Goal: Information Seeking & Learning: Learn about a topic

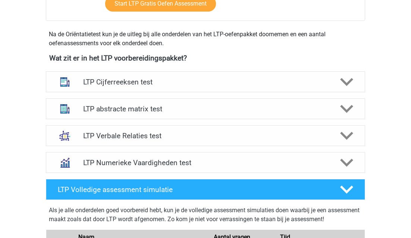
scroll to position [306, 0]
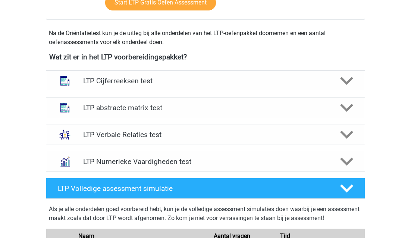
click at [233, 77] on h4 "LTP Cijferreeksen test" at bounding box center [205, 81] width 245 height 9
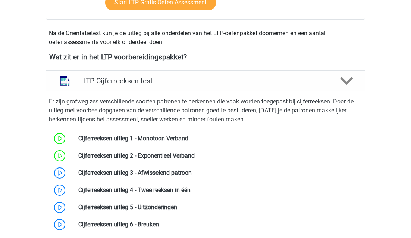
click at [233, 77] on h4 "LTP Cijferreeksen test" at bounding box center [205, 81] width 245 height 9
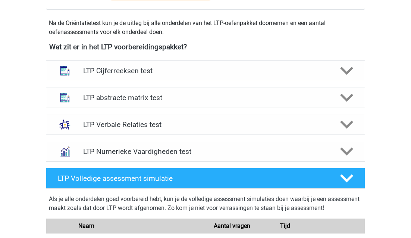
scroll to position [314, 0]
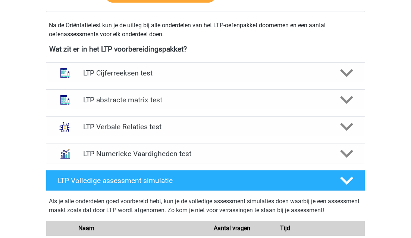
click at [342, 102] on icon at bounding box center [347, 99] width 13 height 13
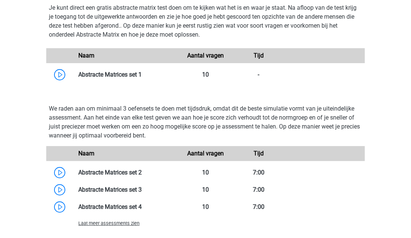
scroll to position [543, 0]
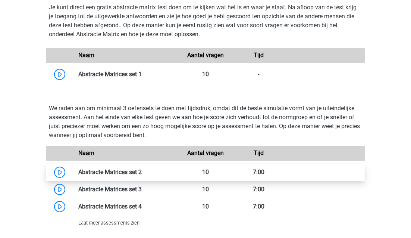
click at [142, 173] on link at bounding box center [142, 171] width 0 height 7
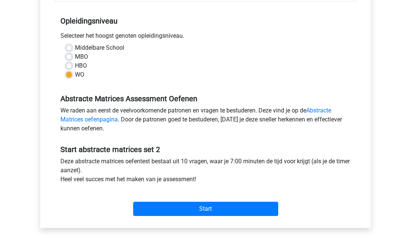
scroll to position [166, 0]
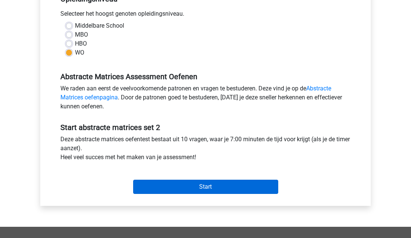
click at [153, 186] on input "Start" at bounding box center [205, 187] width 145 height 14
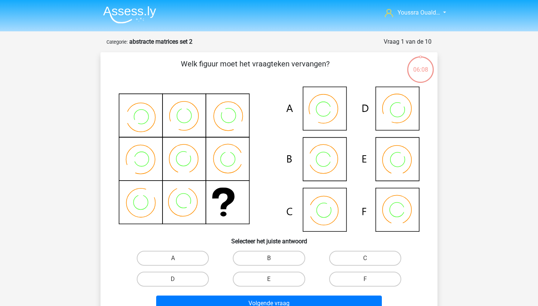
click at [314, 208] on icon at bounding box center [312, 210] width 11 height 15
click at [362, 237] on label "C" at bounding box center [365, 258] width 72 height 15
click at [365, 237] on input "C" at bounding box center [367, 260] width 5 height 5
radio input "true"
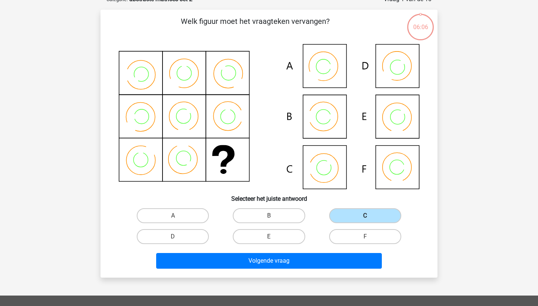
scroll to position [43, 0]
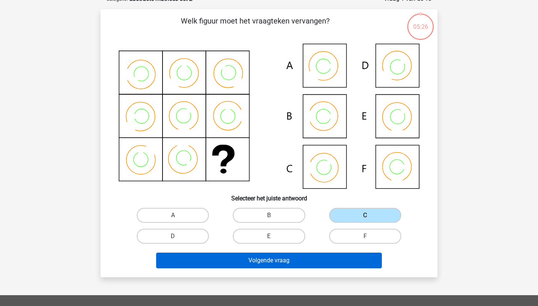
click at [290, 237] on button "Volgende vraag" at bounding box center [269, 261] width 226 height 16
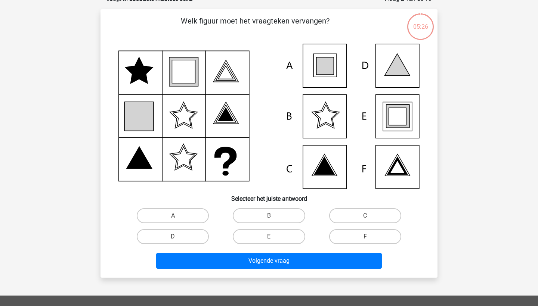
scroll to position [37, 0]
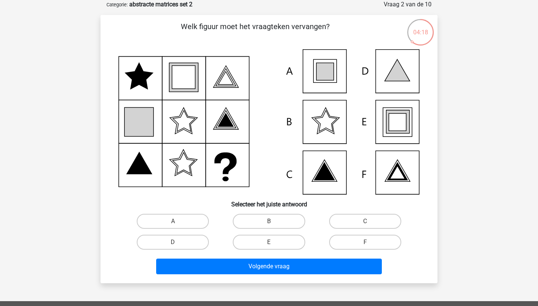
click at [321, 75] on icon at bounding box center [325, 72] width 18 height 18
click at [176, 216] on label "A" at bounding box center [173, 221] width 72 height 15
click at [176, 221] on input "A" at bounding box center [175, 223] width 5 height 5
radio input "true"
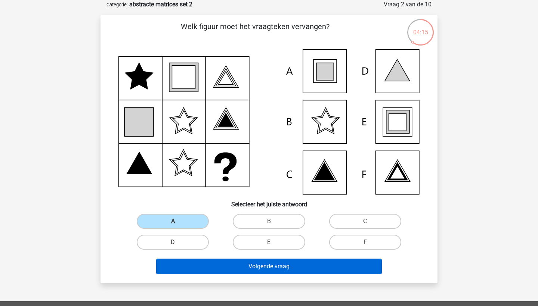
click at [237, 237] on button "Volgende vraag" at bounding box center [269, 267] width 226 height 16
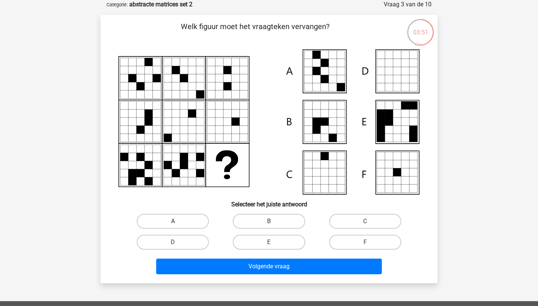
click at [170, 227] on label "A" at bounding box center [173, 221] width 72 height 15
click at [173, 226] on input "A" at bounding box center [175, 223] width 5 height 5
radio input "true"
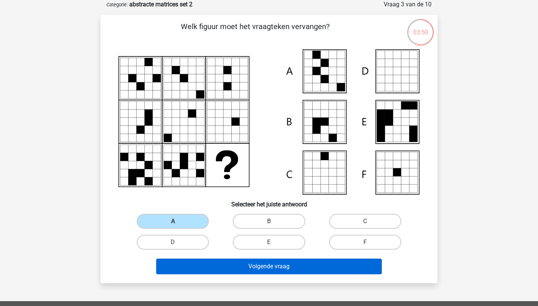
click at [215, 237] on button "Volgende vraag" at bounding box center [269, 267] width 226 height 16
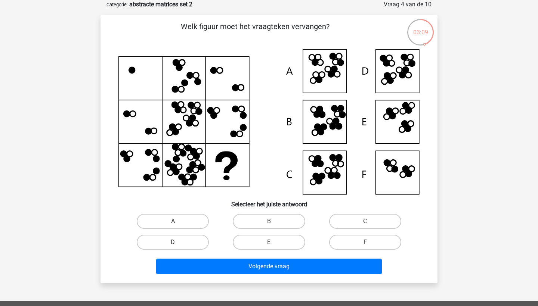
click at [194, 218] on label "A" at bounding box center [173, 221] width 72 height 15
click at [178, 221] on input "A" at bounding box center [175, 223] width 5 height 5
radio input "true"
click at [345, 219] on label "C" at bounding box center [365, 221] width 72 height 15
click at [365, 221] on input "C" at bounding box center [367, 223] width 5 height 5
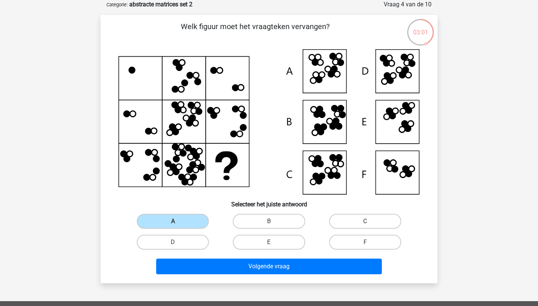
radio input "true"
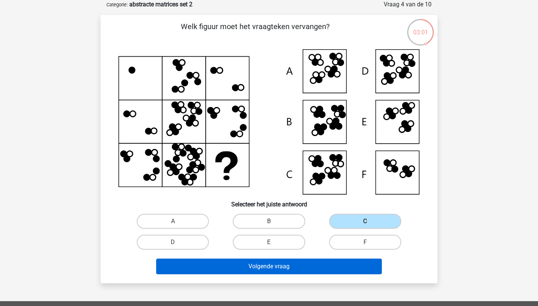
click at [301, 237] on button "Volgende vraag" at bounding box center [269, 267] width 226 height 16
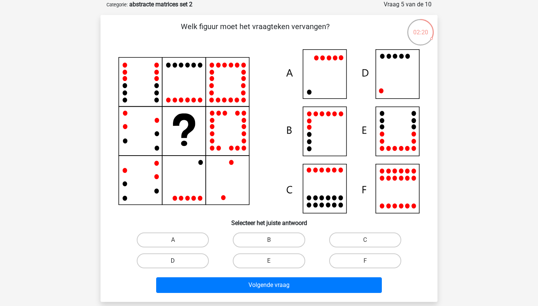
click at [189, 237] on label "D" at bounding box center [173, 261] width 72 height 15
click at [178, 237] on input "D" at bounding box center [175, 263] width 5 height 5
radio input "true"
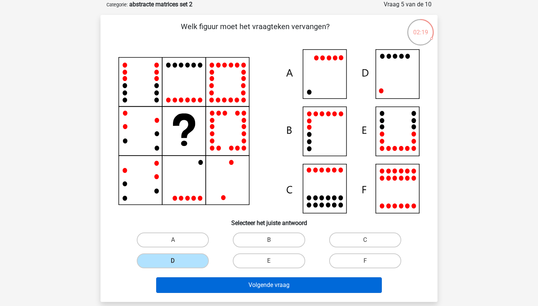
click at [213, 237] on button "Volgende vraag" at bounding box center [269, 285] width 226 height 16
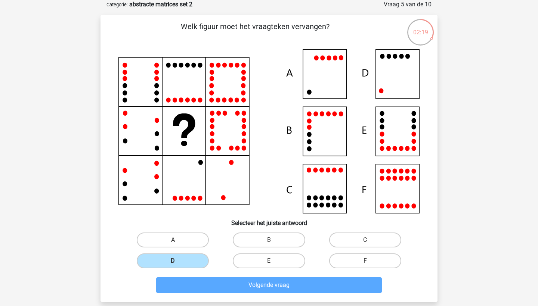
click at [213, 237] on div "Youssra Ouald… youssraoualdchaib@hotmail.com Nederlands English" at bounding box center [269, 240] width 538 height 554
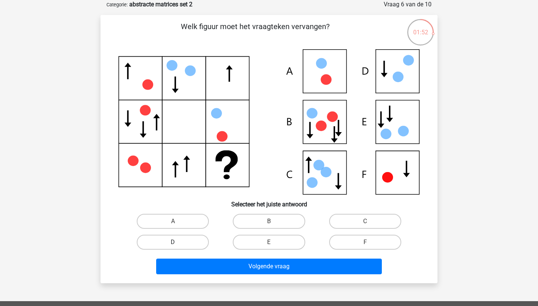
click at [199, 237] on label "D" at bounding box center [173, 242] width 72 height 15
click at [178, 237] on input "D" at bounding box center [175, 244] width 5 height 5
radio input "true"
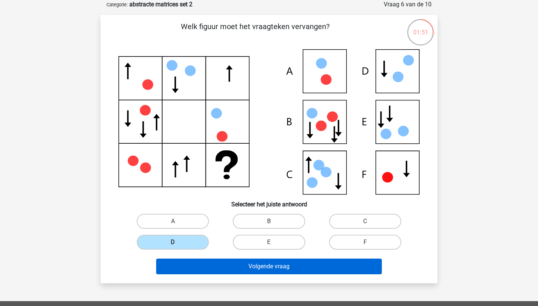
click at [213, 237] on button "Volgende vraag" at bounding box center [269, 267] width 226 height 16
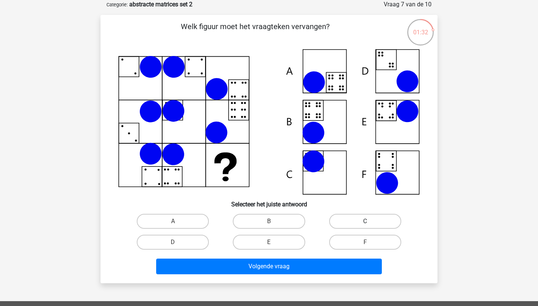
click at [353, 217] on label "C" at bounding box center [365, 221] width 72 height 15
click at [365, 221] on input "C" at bounding box center [367, 223] width 5 height 5
radio input "true"
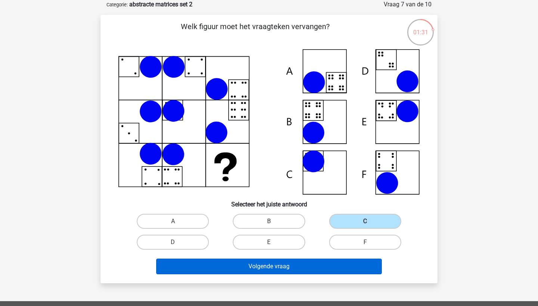
click at [244, 237] on button "Volgende vraag" at bounding box center [269, 267] width 226 height 16
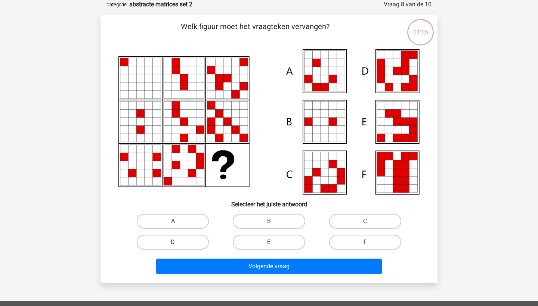
click at [261, 237] on label "E" at bounding box center [269, 242] width 72 height 15
click at [269, 237] on input "E" at bounding box center [271, 244] width 5 height 5
radio input "true"
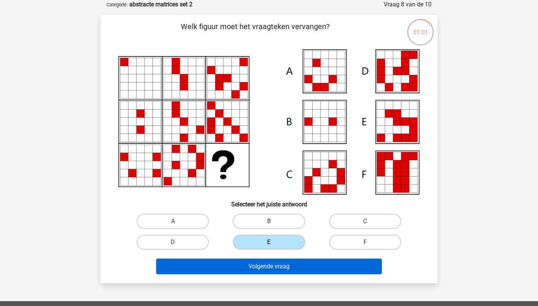
click at [265, 237] on button "Volgende vraag" at bounding box center [269, 267] width 226 height 16
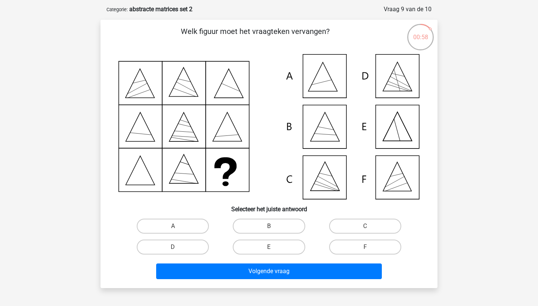
scroll to position [34, 0]
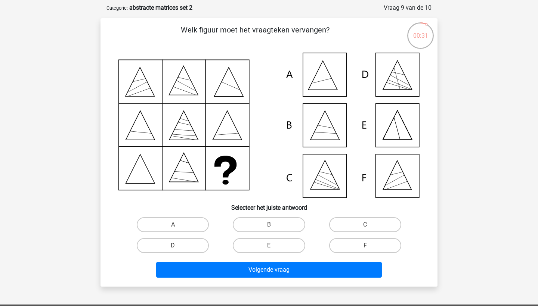
click at [323, 120] on icon at bounding box center [268, 125] width 301 height 145
click at [248, 220] on label "B" at bounding box center [269, 224] width 72 height 15
click at [269, 225] on input "B" at bounding box center [271, 227] width 5 height 5
radio input "true"
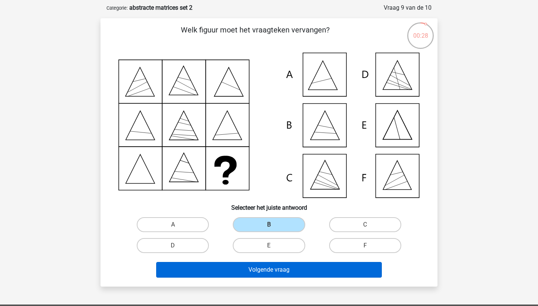
click at [254, 237] on button "Volgende vraag" at bounding box center [269, 270] width 226 height 16
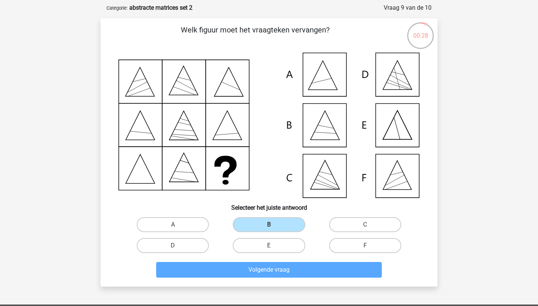
scroll to position [37, 0]
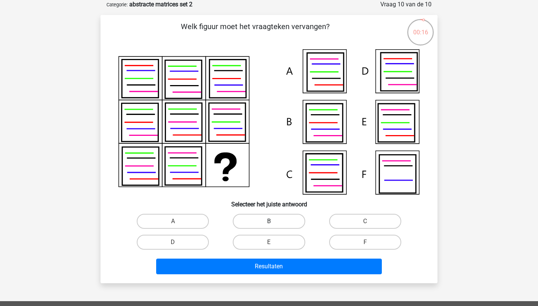
click at [251, 220] on label "B" at bounding box center [269, 221] width 72 height 15
click at [269, 221] on input "B" at bounding box center [271, 223] width 5 height 5
radio input "true"
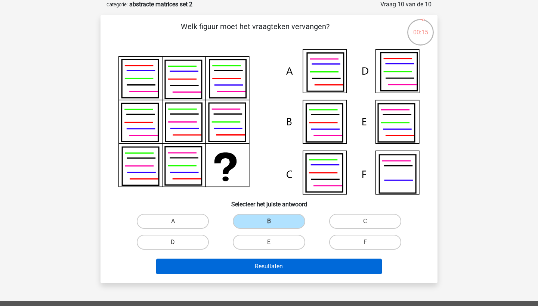
click at [250, 237] on button "Resultaten" at bounding box center [269, 267] width 226 height 16
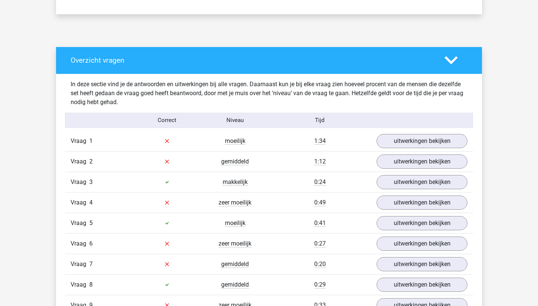
scroll to position [365, 0]
click at [396, 137] on link "uitwerkingen bekijken" at bounding box center [422, 141] width 104 height 16
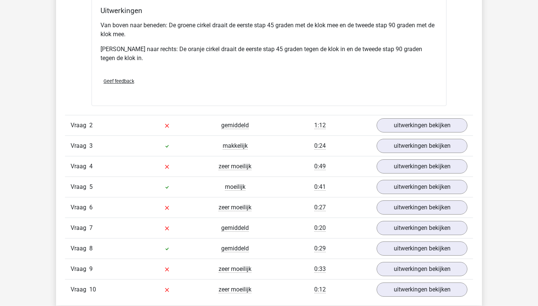
scroll to position [753, 0]
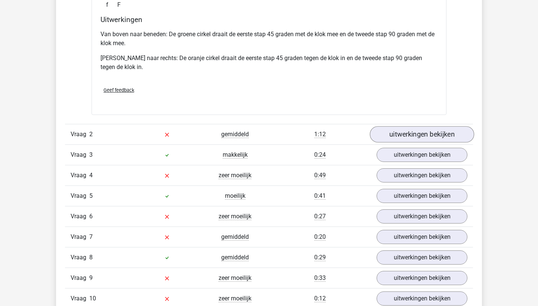
click at [418, 132] on link "uitwerkingen bekijken" at bounding box center [422, 135] width 104 height 16
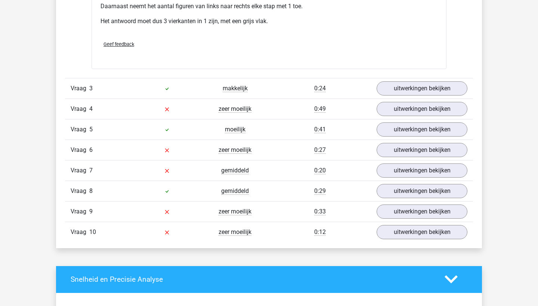
scroll to position [1161, 0]
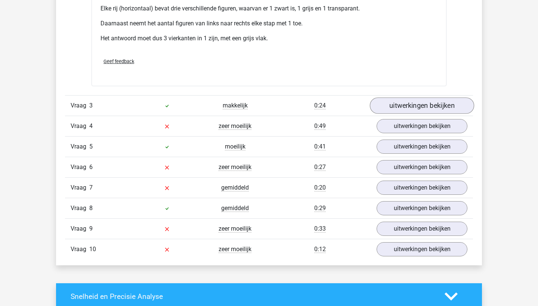
click at [383, 103] on link "uitwerkingen bekijken" at bounding box center [422, 105] width 104 height 16
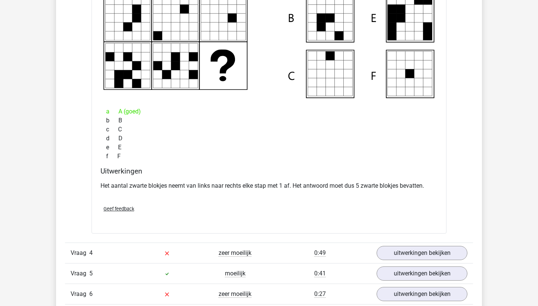
scroll to position [1365, 0]
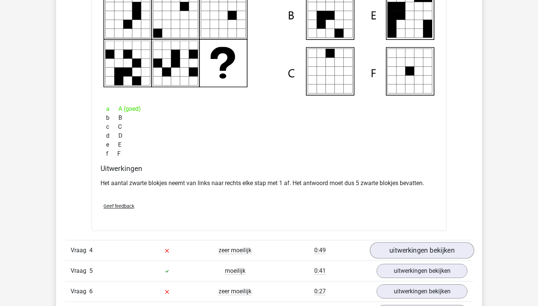
click at [401, 243] on link "uitwerkingen bekijken" at bounding box center [422, 250] width 104 height 16
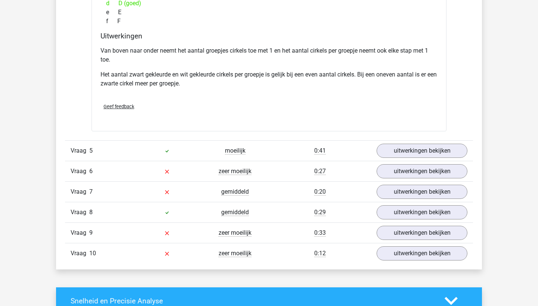
scroll to position [1847, 0]
click at [385, 147] on link "uitwerkingen bekijken" at bounding box center [422, 151] width 104 height 16
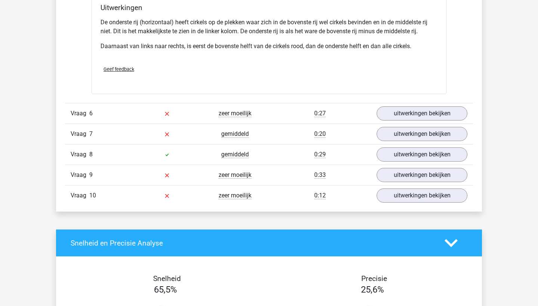
scroll to position [2284, 0]
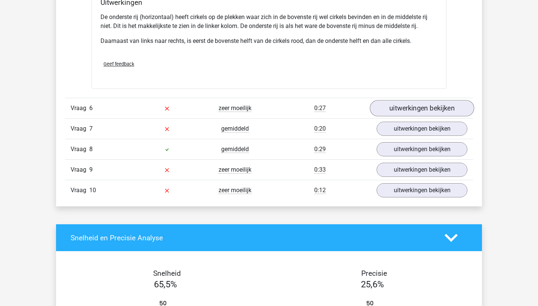
click at [390, 105] on link "uitwerkingen bekijken" at bounding box center [422, 108] width 104 height 16
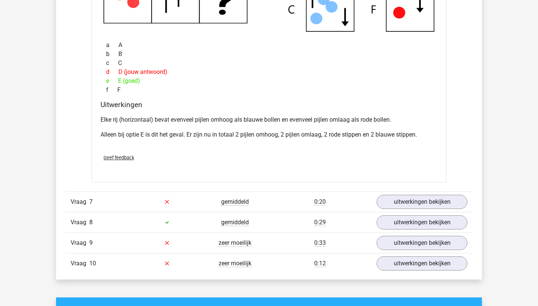
scroll to position [2555, 0]
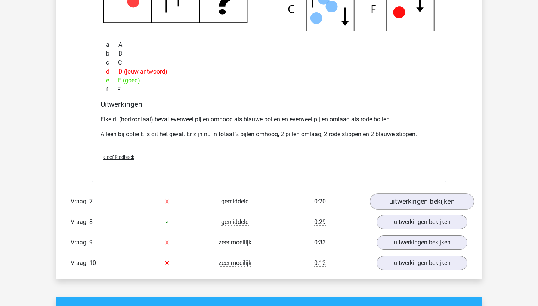
click at [391, 198] on link "uitwerkingen bekijken" at bounding box center [422, 201] width 104 height 16
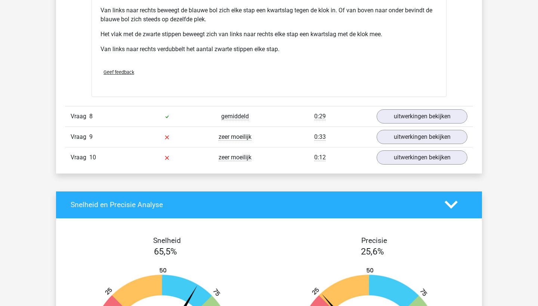
scroll to position [3028, 0]
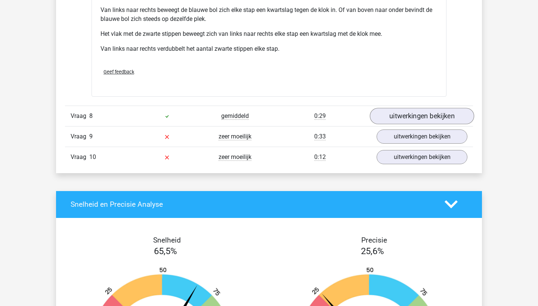
click at [389, 115] on link "uitwerkingen bekijken" at bounding box center [422, 116] width 104 height 16
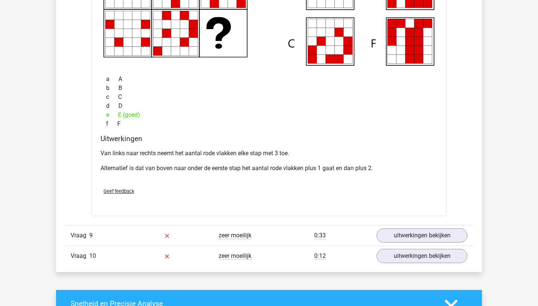
scroll to position [3288, 0]
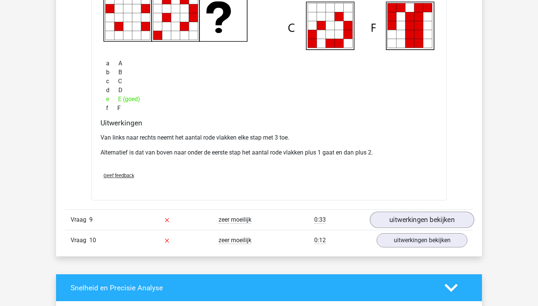
click at [414, 217] on link "uitwerkingen bekijken" at bounding box center [422, 220] width 104 height 16
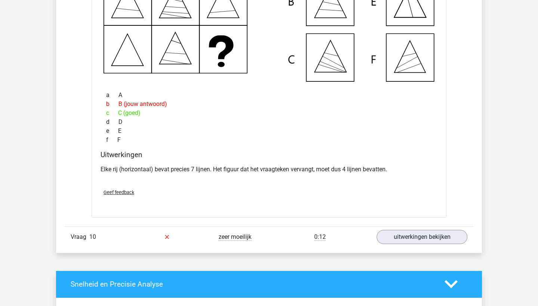
scroll to position [3621, 0]
click at [410, 240] on link "uitwerkingen bekijken" at bounding box center [422, 237] width 104 height 16
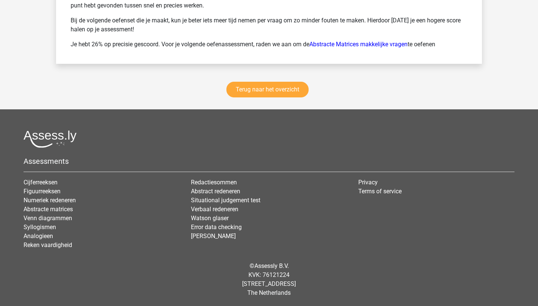
scroll to position [4605, 0]
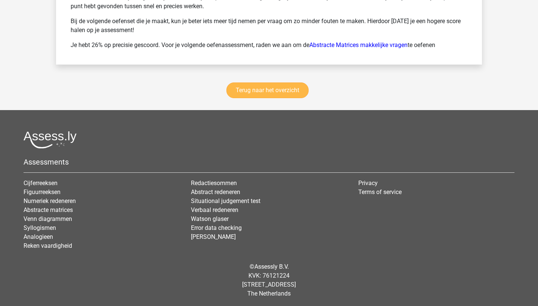
click at [280, 89] on link "Terug naar het overzicht" at bounding box center [267, 91] width 82 height 16
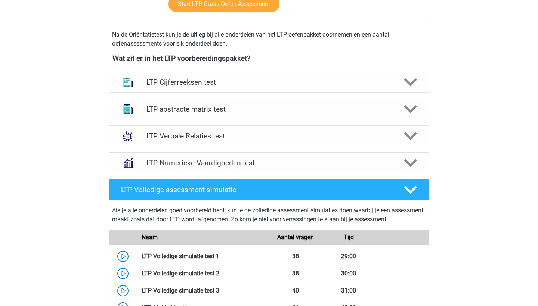
scroll to position [252, 0]
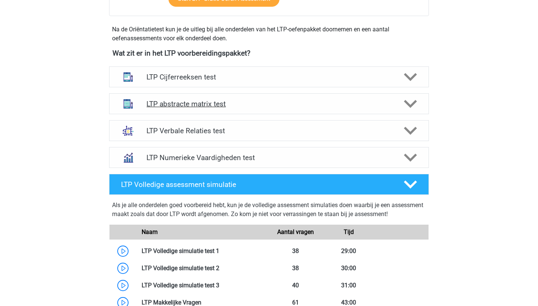
click at [254, 104] on h4 "LTP abstracte matrix test" at bounding box center [268, 104] width 245 height 9
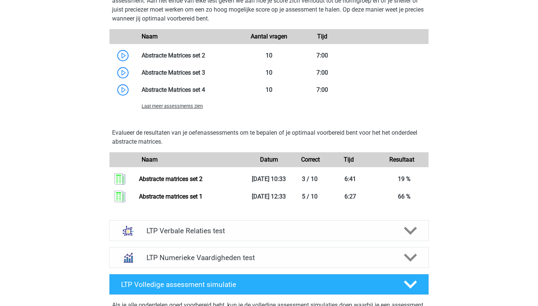
scroll to position [599, 0]
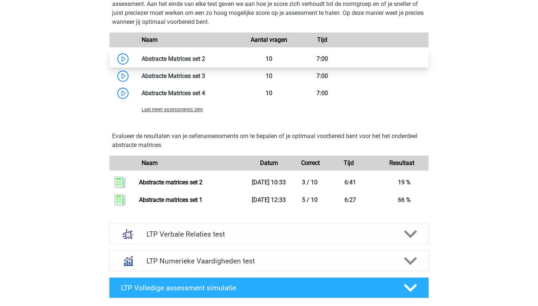
click at [205, 61] on link at bounding box center [205, 58] width 0 height 7
click at [151, 111] on span "Laat meer assessments zien" at bounding box center [172, 110] width 61 height 6
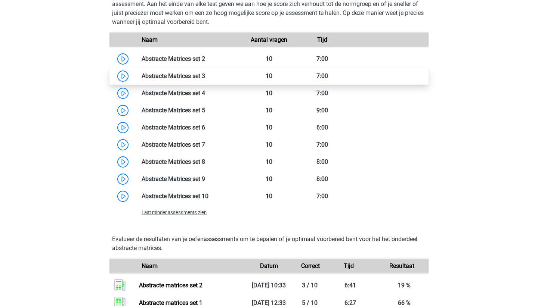
click at [205, 74] on link at bounding box center [205, 75] width 0 height 7
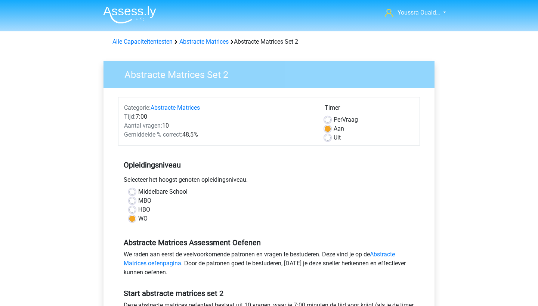
click at [333, 138] on label "Uit" at bounding box center [336, 137] width 7 height 9
click at [329, 138] on input "Uit" at bounding box center [327, 136] width 6 height 7
radio input "true"
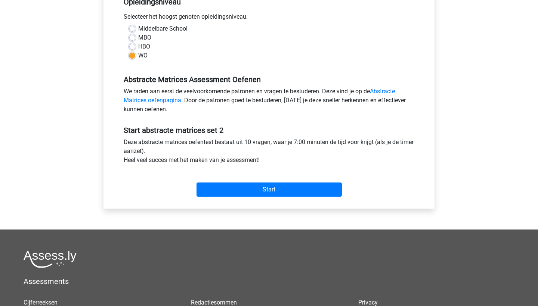
scroll to position [198, 0]
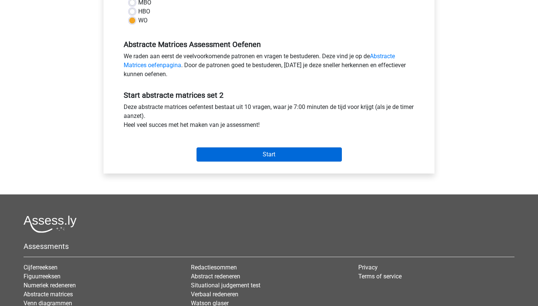
click at [267, 158] on input "Start" at bounding box center [268, 154] width 145 height 14
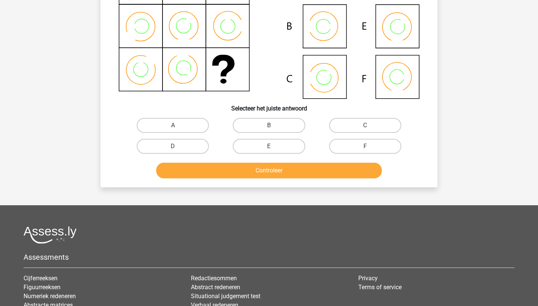
scroll to position [122, 0]
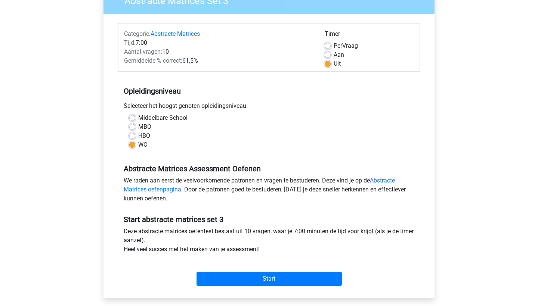
scroll to position [79, 0]
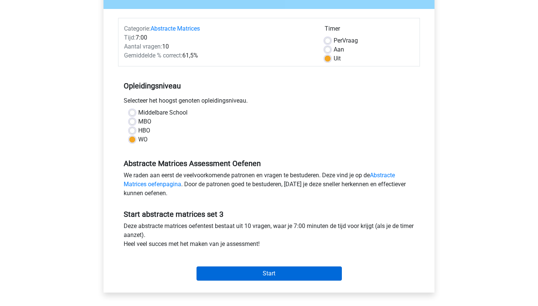
click at [263, 273] on input "Start" at bounding box center [268, 274] width 145 height 14
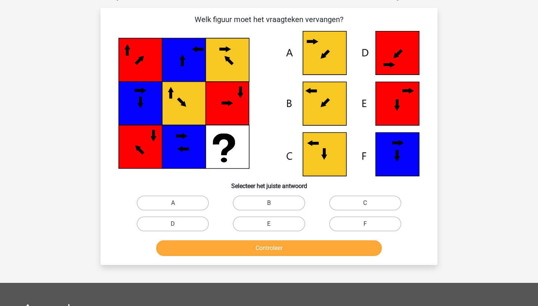
scroll to position [45, 0]
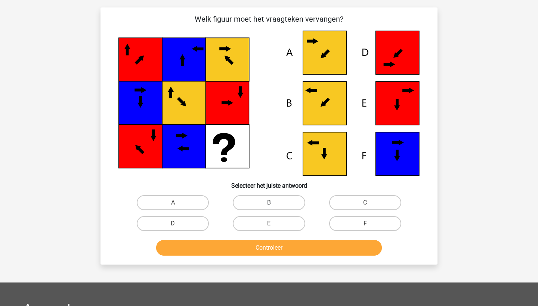
click at [253, 202] on label "B" at bounding box center [269, 202] width 72 height 15
click at [269, 203] on input "B" at bounding box center [271, 205] width 5 height 5
radio input "true"
click at [260, 243] on button "Controleer" at bounding box center [269, 248] width 226 height 16
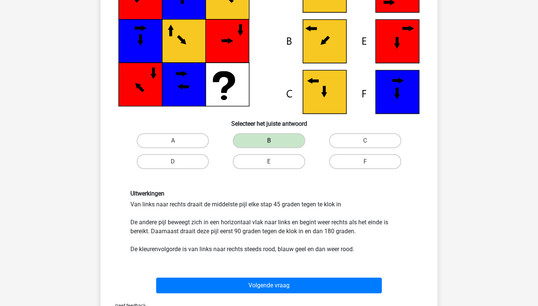
scroll to position [126, 0]
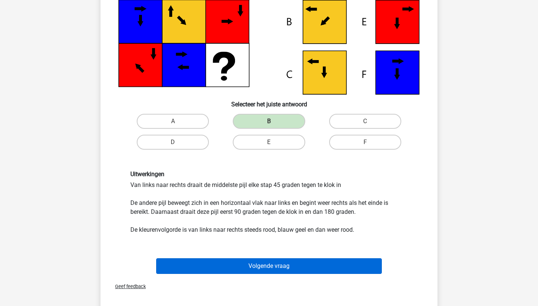
click at [264, 264] on button "Volgende vraag" at bounding box center [269, 266] width 226 height 16
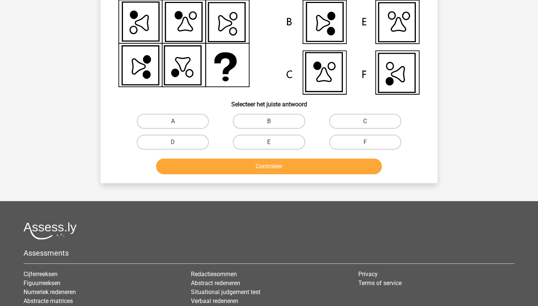
scroll to position [37, 0]
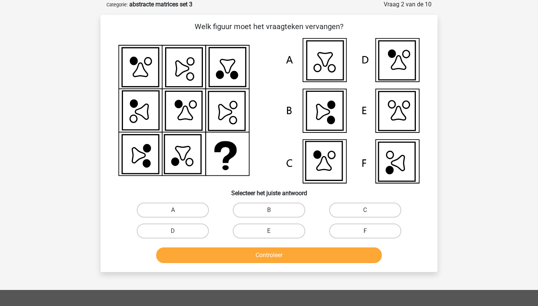
click at [344, 231] on label "F" at bounding box center [365, 231] width 72 height 15
click at [365, 231] on input "F" at bounding box center [367, 233] width 5 height 5
radio input "true"
click at [294, 252] on button "Controleer" at bounding box center [269, 256] width 226 height 16
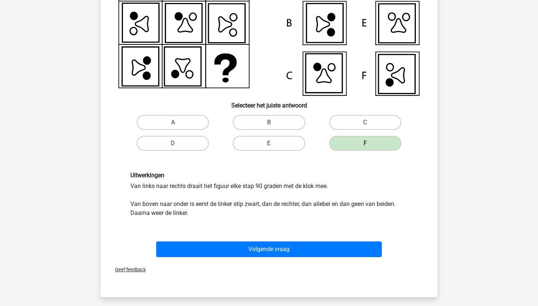
scroll to position [127, 0]
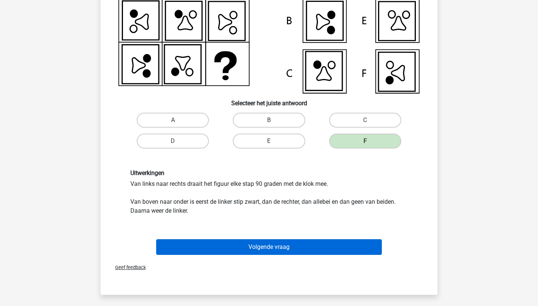
click at [270, 244] on button "Volgende vraag" at bounding box center [269, 247] width 226 height 16
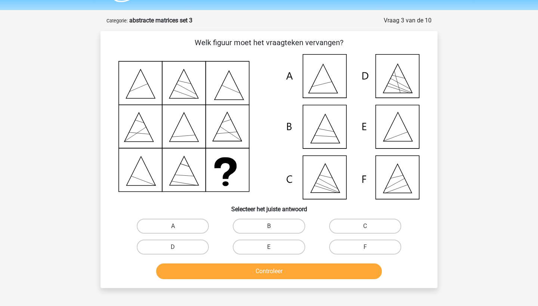
scroll to position [23, 0]
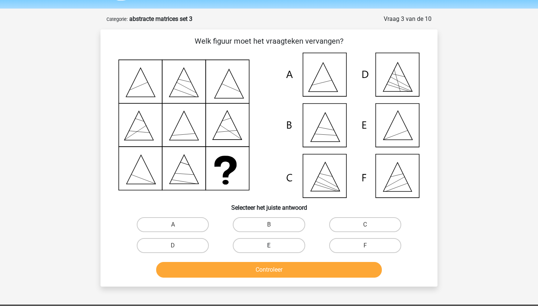
click at [259, 243] on label "E" at bounding box center [269, 245] width 72 height 15
click at [269, 246] on input "E" at bounding box center [271, 248] width 5 height 5
radio input "true"
click at [267, 267] on button "Controleer" at bounding box center [269, 270] width 226 height 16
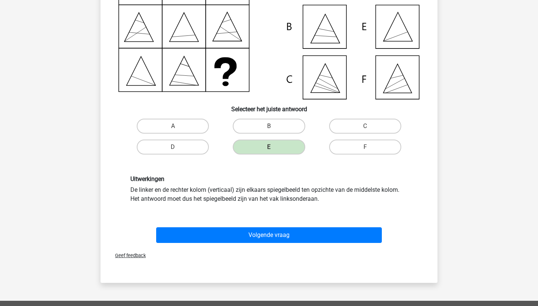
scroll to position [121, 0]
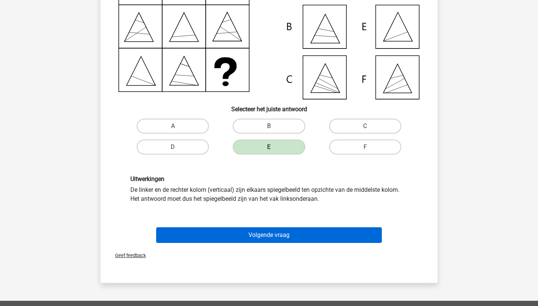
click at [265, 238] on button "Volgende vraag" at bounding box center [269, 235] width 226 height 16
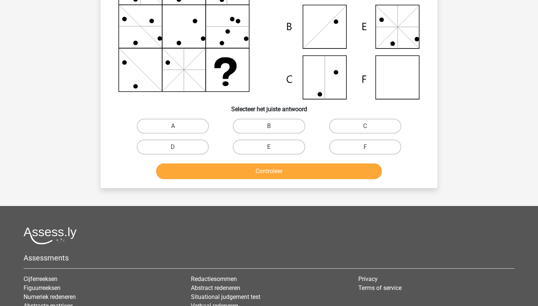
scroll to position [37, 0]
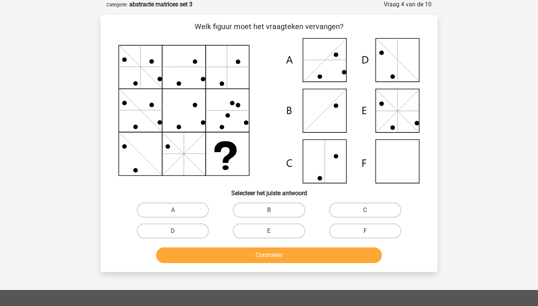
click at [355, 226] on label "F" at bounding box center [365, 231] width 72 height 15
click at [365, 231] on input "F" at bounding box center [367, 233] width 5 height 5
radio input "true"
click at [337, 257] on button "Controleer" at bounding box center [269, 256] width 226 height 16
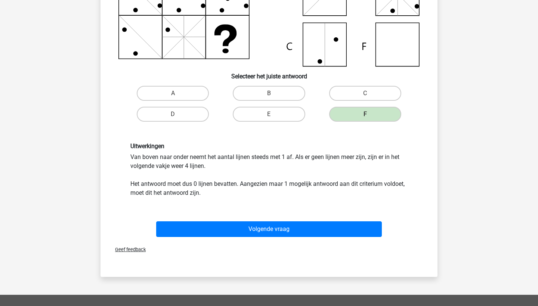
scroll to position [155, 0]
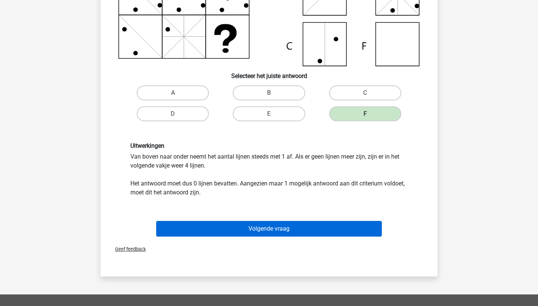
click at [283, 225] on button "Volgende vraag" at bounding box center [269, 229] width 226 height 16
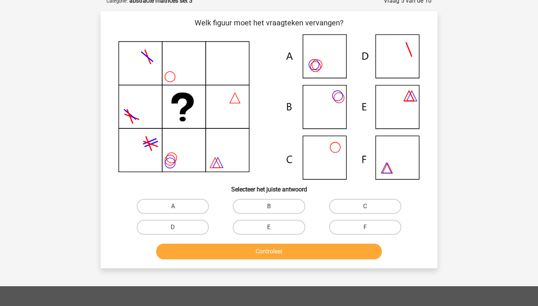
scroll to position [37, 0]
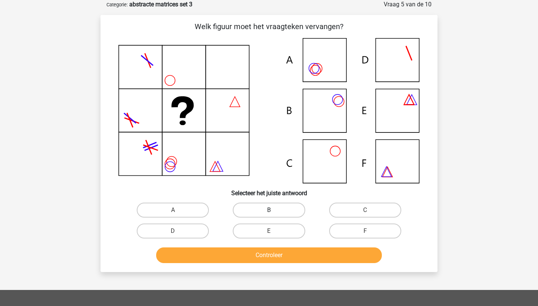
click at [255, 212] on label "B" at bounding box center [269, 210] width 72 height 15
click at [269, 212] on input "B" at bounding box center [271, 212] width 5 height 5
radio input "true"
click at [277, 256] on button "Controleer" at bounding box center [269, 256] width 226 height 16
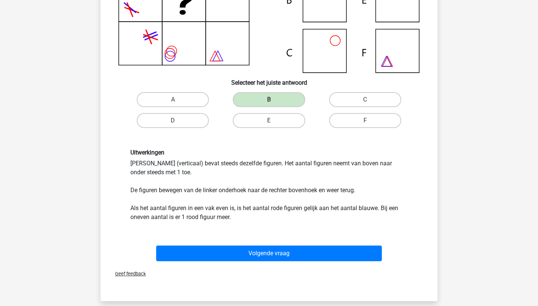
scroll to position [153, 0]
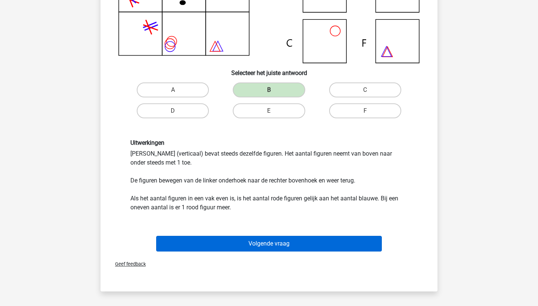
click at [277, 240] on button "Volgende vraag" at bounding box center [269, 244] width 226 height 16
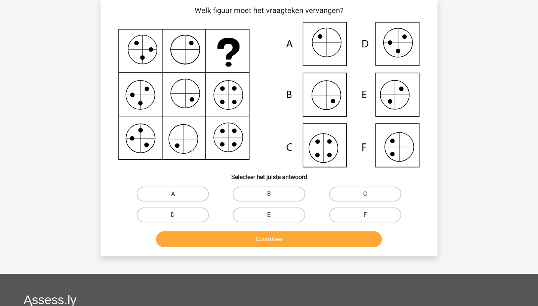
scroll to position [37, 0]
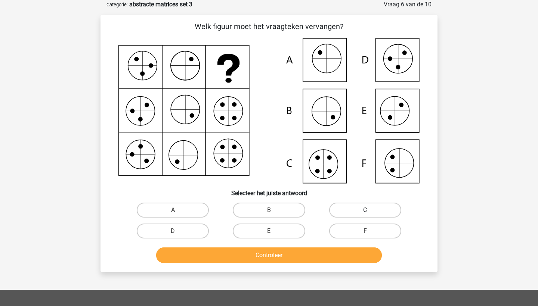
click at [342, 206] on label "C" at bounding box center [365, 210] width 72 height 15
click at [365, 210] on input "C" at bounding box center [367, 212] width 5 height 5
radio input "true"
click at [299, 257] on button "Controleer" at bounding box center [269, 256] width 226 height 16
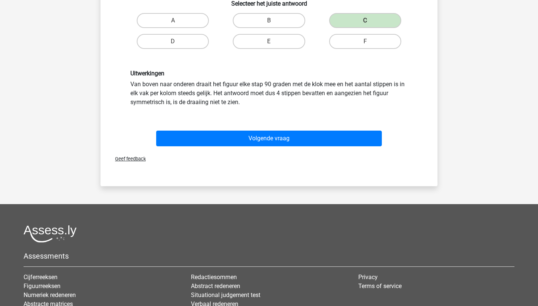
scroll to position [261, 0]
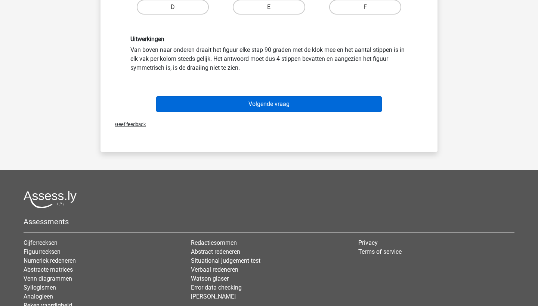
click at [243, 102] on button "Volgende vraag" at bounding box center [269, 104] width 226 height 16
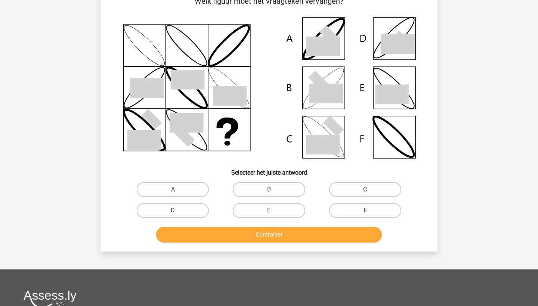
scroll to position [62, 0]
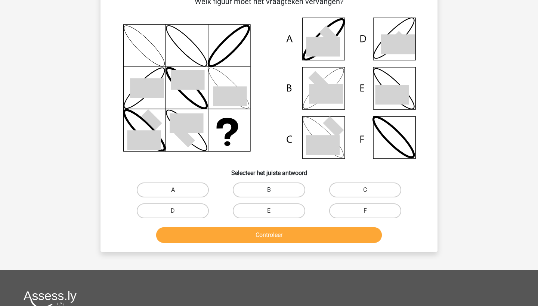
click at [273, 190] on label "B" at bounding box center [269, 190] width 72 height 15
click at [273, 190] on input "B" at bounding box center [271, 192] width 5 height 5
radio input "true"
click at [274, 236] on button "Controleer" at bounding box center [269, 235] width 226 height 16
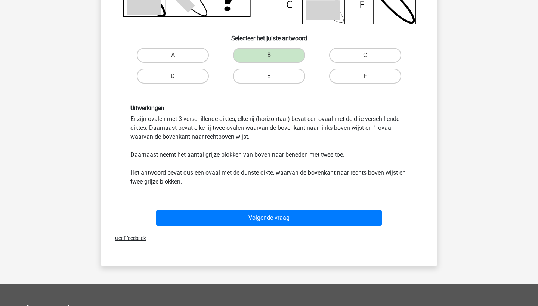
scroll to position [197, 0]
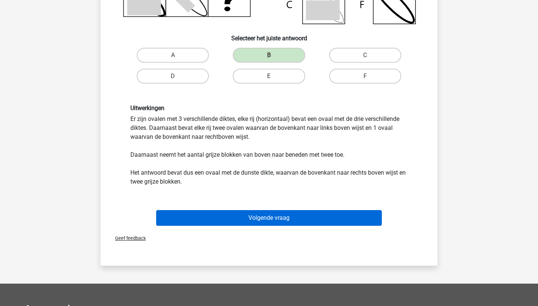
click at [258, 220] on button "Volgende vraag" at bounding box center [269, 218] width 226 height 16
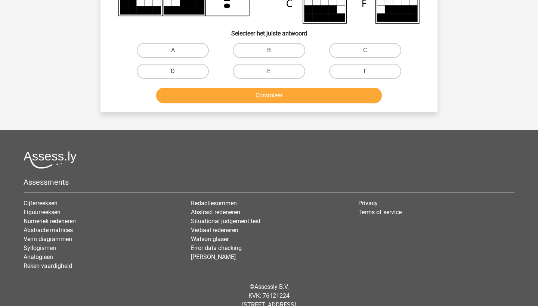
scroll to position [37, 0]
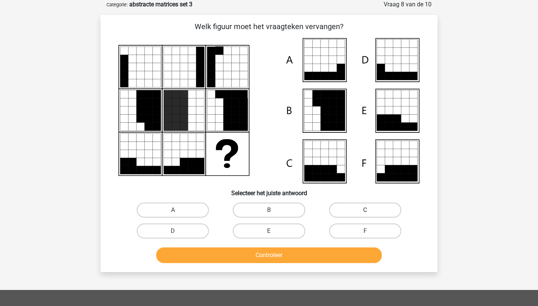
click at [364, 207] on label "C" at bounding box center [365, 210] width 72 height 15
click at [365, 210] on input "C" at bounding box center [367, 212] width 5 height 5
radio input "true"
click at [311, 259] on button "Controleer" at bounding box center [269, 256] width 226 height 16
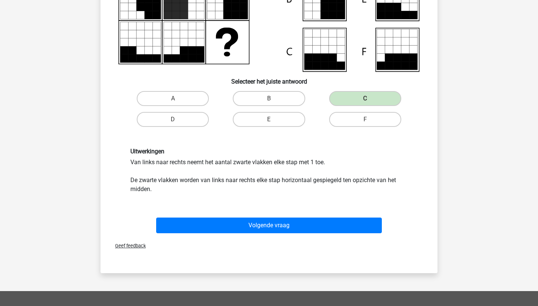
scroll to position [152, 0]
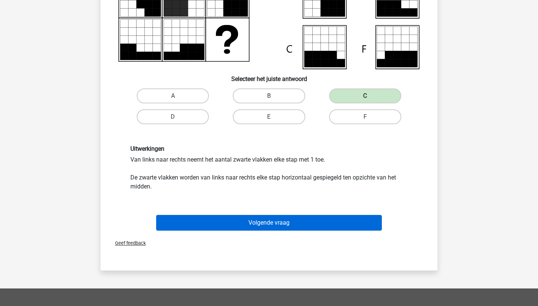
click at [299, 222] on button "Volgende vraag" at bounding box center [269, 223] width 226 height 16
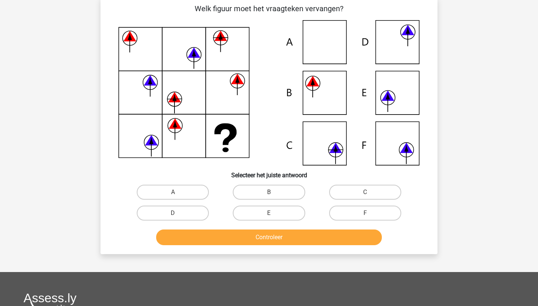
scroll to position [37, 0]
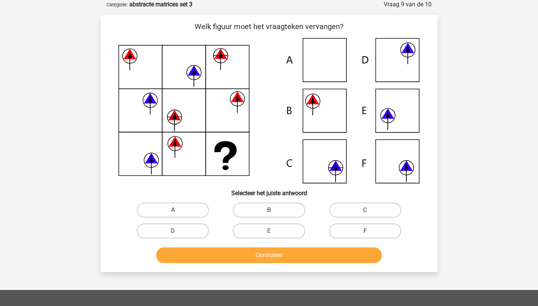
click at [346, 227] on label "F" at bounding box center [365, 231] width 72 height 15
click at [365, 231] on input "F" at bounding box center [367, 233] width 5 height 5
radio input "true"
click at [351, 212] on label "C" at bounding box center [365, 210] width 72 height 15
click at [365, 212] on input "C" at bounding box center [367, 212] width 5 height 5
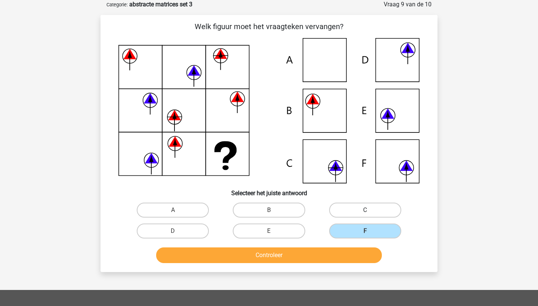
radio input "true"
click at [340, 250] on button "Controleer" at bounding box center [269, 256] width 226 height 16
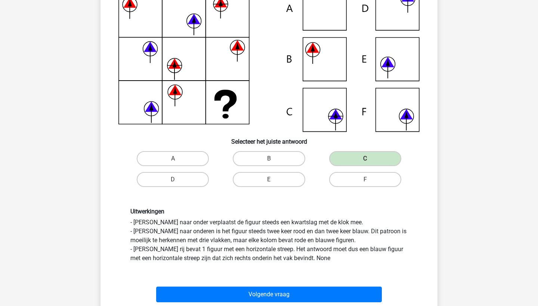
scroll to position [124, 0]
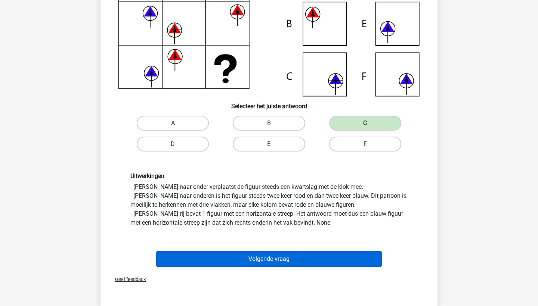
click at [305, 258] on button "Volgende vraag" at bounding box center [269, 259] width 226 height 16
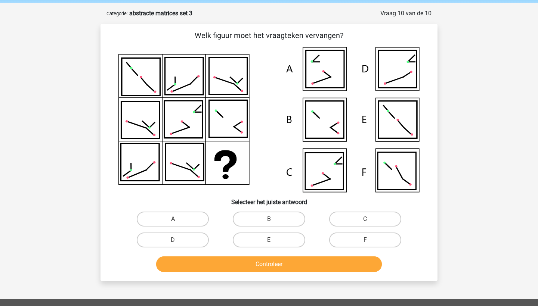
scroll to position [27, 0]
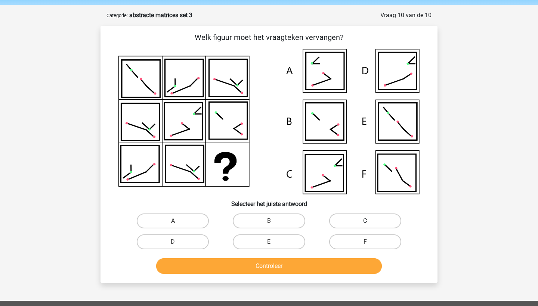
click at [343, 223] on label "C" at bounding box center [365, 221] width 72 height 15
click at [365, 223] on input "C" at bounding box center [367, 223] width 5 height 5
radio input "true"
click at [315, 264] on button "Controleer" at bounding box center [269, 266] width 226 height 16
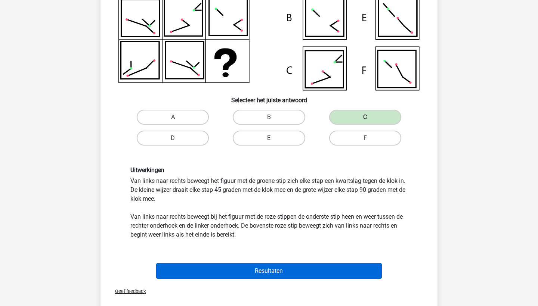
scroll to position [131, 0]
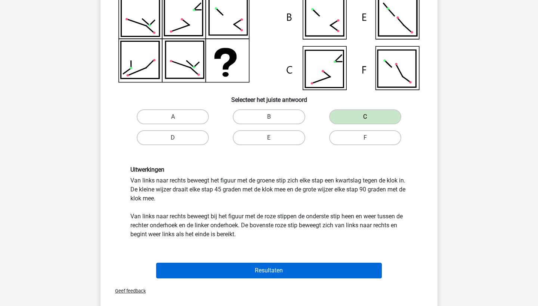
click at [310, 271] on button "Resultaten" at bounding box center [269, 271] width 226 height 16
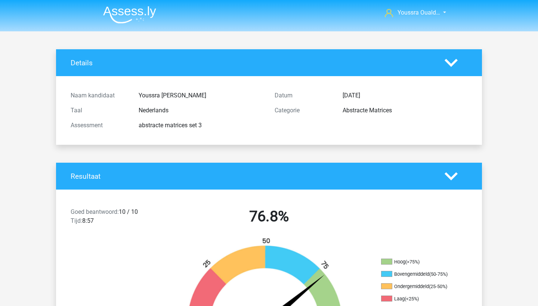
click at [124, 14] on img at bounding box center [129, 15] width 53 height 18
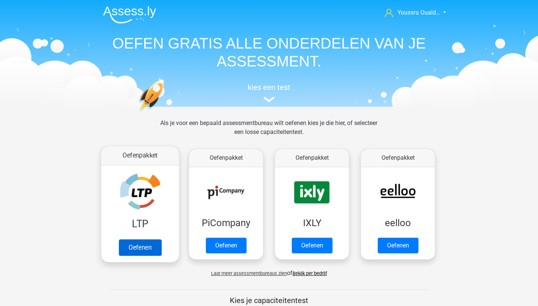
click at [142, 255] on link "Oefenen" at bounding box center [140, 247] width 43 height 16
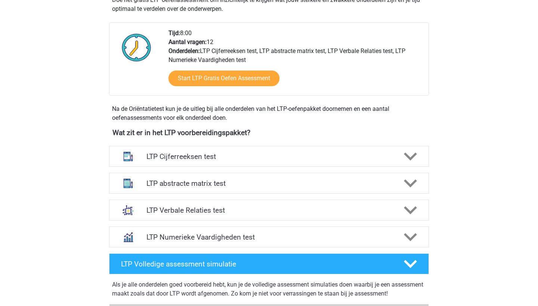
scroll to position [170, 0]
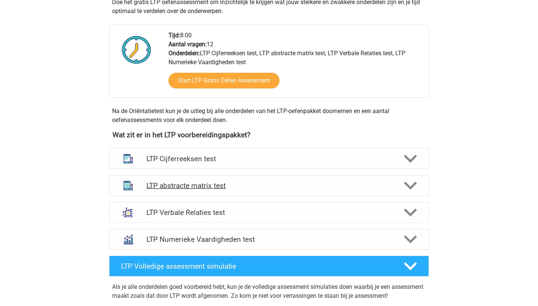
click at [164, 195] on div "LTP abstracte matrix test" at bounding box center [269, 185] width 320 height 21
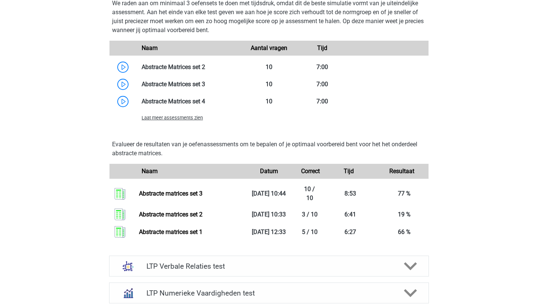
scroll to position [593, 0]
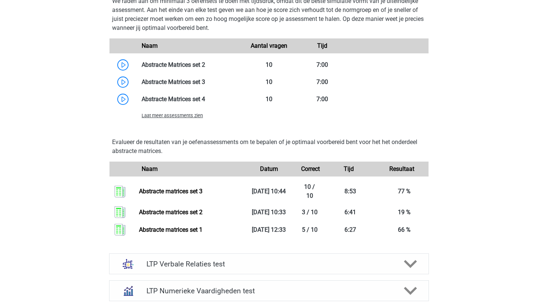
click at [165, 116] on span "Laat meer assessments zien" at bounding box center [172, 116] width 61 height 6
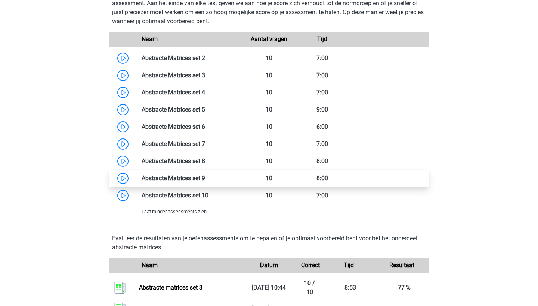
scroll to position [599, 0]
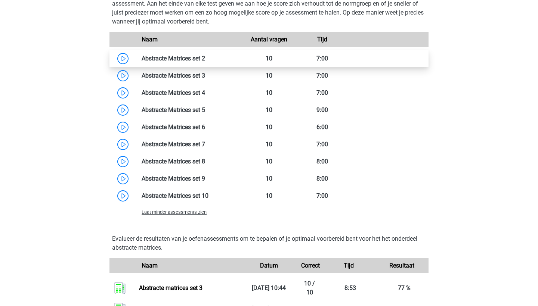
click at [205, 60] on link at bounding box center [205, 58] width 0 height 7
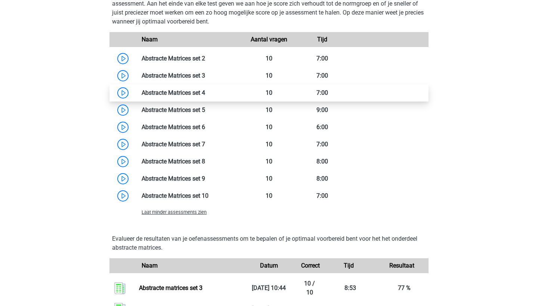
click at [205, 94] on link at bounding box center [205, 92] width 0 height 7
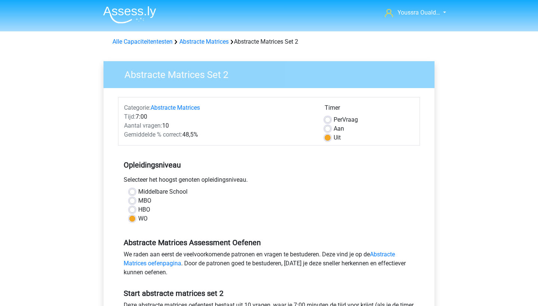
click at [333, 128] on label "Aan" at bounding box center [338, 128] width 10 height 9
click at [327, 128] on input "Aan" at bounding box center [327, 127] width 6 height 7
radio input "true"
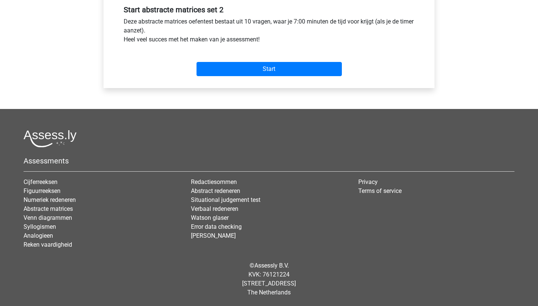
scroll to position [284, 0]
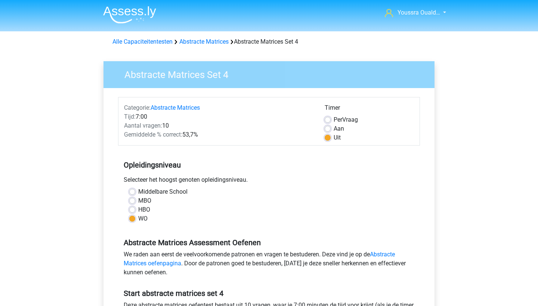
scroll to position [22, 0]
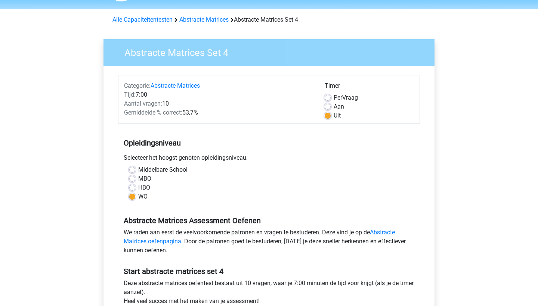
click at [333, 105] on label "Aan" at bounding box center [338, 106] width 10 height 9
click at [327, 105] on input "Aan" at bounding box center [327, 105] width 6 height 7
radio input "true"
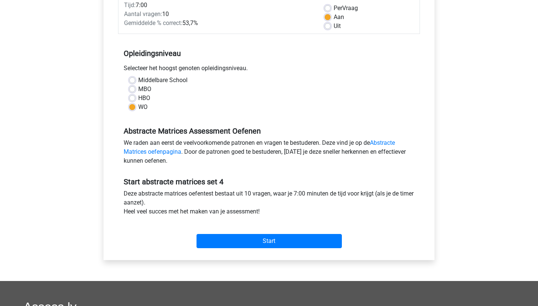
scroll to position [130, 0]
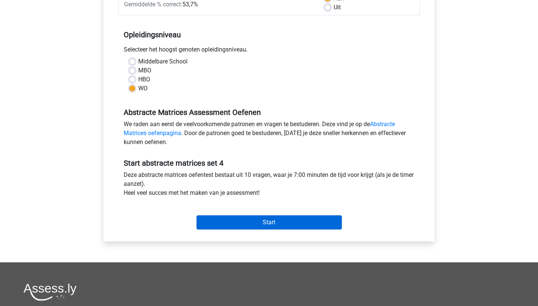
click at [270, 220] on input "Start" at bounding box center [268, 222] width 145 height 14
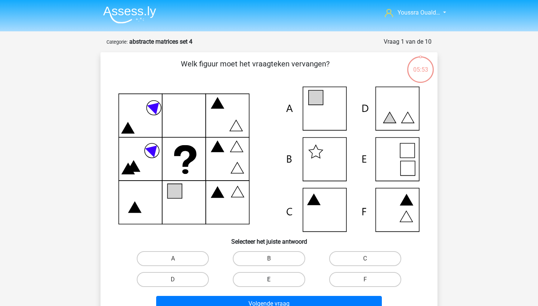
click at [254, 274] on label "E" at bounding box center [269, 279] width 72 height 15
click at [269, 280] on input "E" at bounding box center [271, 282] width 5 height 5
radio input "true"
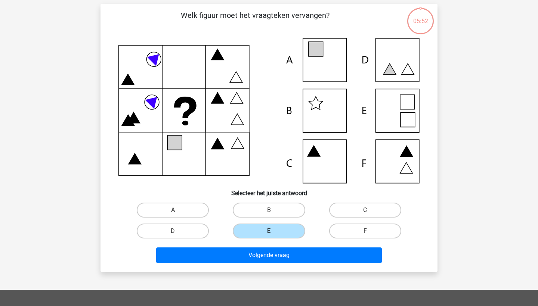
scroll to position [50, 0]
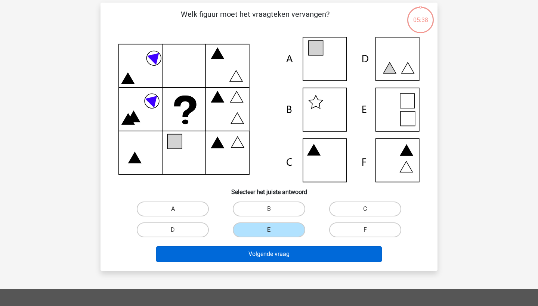
click at [251, 254] on button "Volgende vraag" at bounding box center [269, 254] width 226 height 16
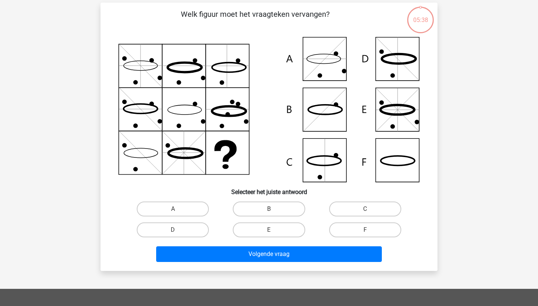
scroll to position [37, 0]
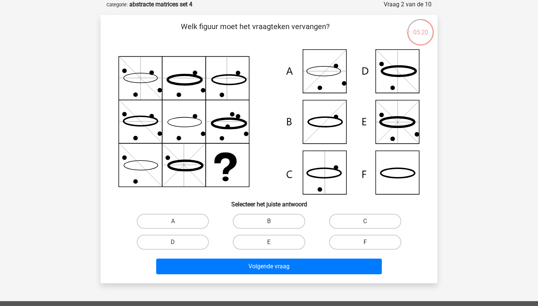
click at [345, 246] on label "F" at bounding box center [365, 242] width 72 height 15
click at [365, 246] on input "F" at bounding box center [367, 244] width 5 height 5
radio input "true"
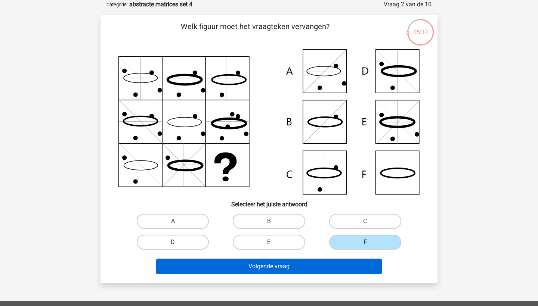
click at [310, 270] on button "Volgende vraag" at bounding box center [269, 267] width 226 height 16
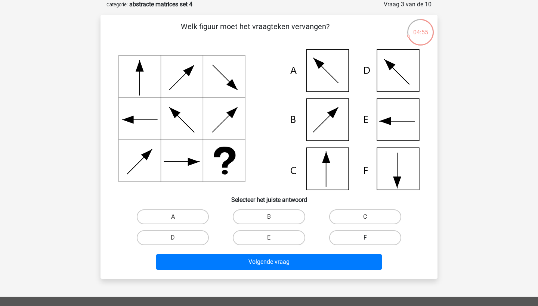
click at [350, 237] on label "F" at bounding box center [365, 237] width 72 height 15
click at [365, 238] on input "F" at bounding box center [367, 240] width 5 height 5
radio input "true"
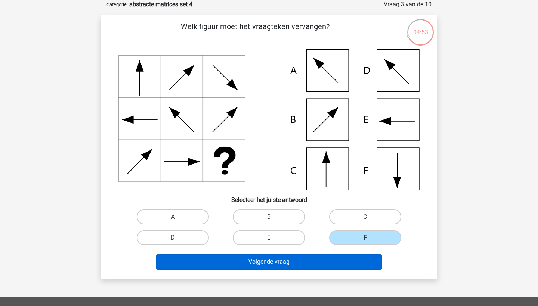
click at [316, 266] on button "Volgende vraag" at bounding box center [269, 262] width 226 height 16
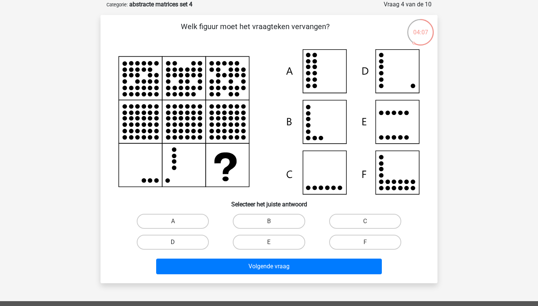
click at [199, 243] on label "D" at bounding box center [173, 242] width 72 height 15
click at [178, 243] on input "D" at bounding box center [175, 244] width 5 height 5
radio input "true"
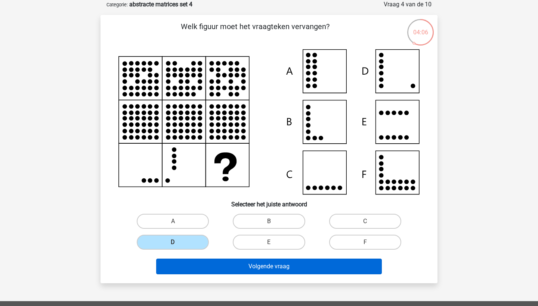
click at [233, 269] on button "Volgende vraag" at bounding box center [269, 267] width 226 height 16
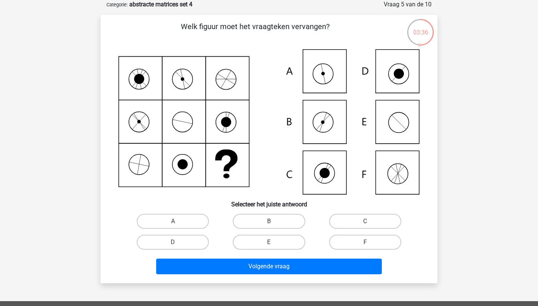
click at [321, 76] on icon at bounding box center [268, 121] width 301 height 145
click at [169, 227] on label "A" at bounding box center [173, 221] width 72 height 15
click at [173, 226] on input "A" at bounding box center [175, 223] width 5 height 5
radio input "true"
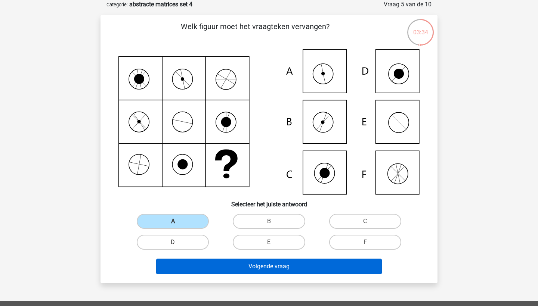
click at [213, 270] on button "Volgende vraag" at bounding box center [269, 267] width 226 height 16
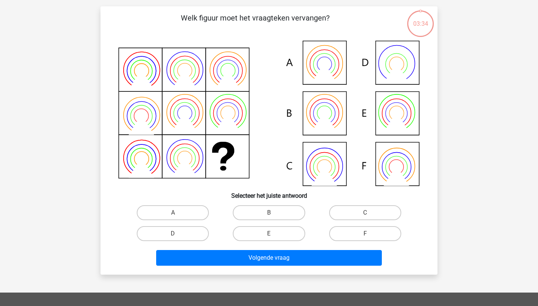
scroll to position [46, 0]
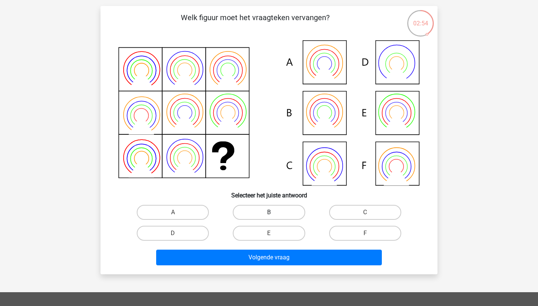
click at [255, 212] on label "B" at bounding box center [269, 212] width 72 height 15
click at [269, 212] on input "B" at bounding box center [271, 214] width 5 height 5
radio input "true"
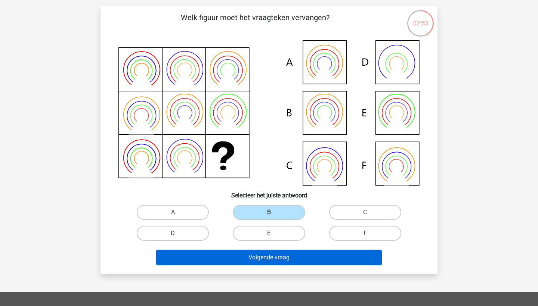
click at [256, 258] on button "Volgende vraag" at bounding box center [269, 258] width 226 height 16
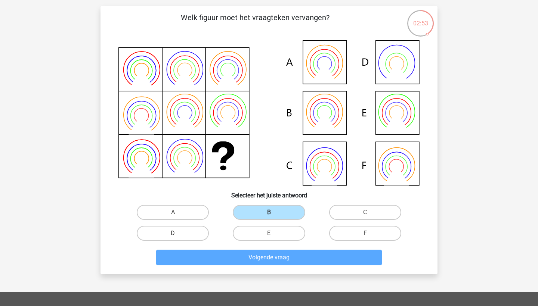
scroll to position [37, 0]
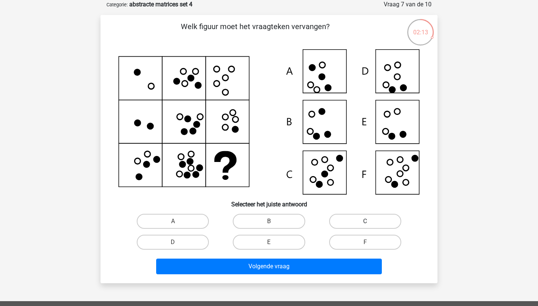
click at [366, 220] on label "C" at bounding box center [365, 221] width 72 height 15
click at [366, 221] on input "C" at bounding box center [367, 223] width 5 height 5
radio input "true"
click at [359, 242] on label "F" at bounding box center [365, 242] width 72 height 15
click at [365, 242] on input "F" at bounding box center [367, 244] width 5 height 5
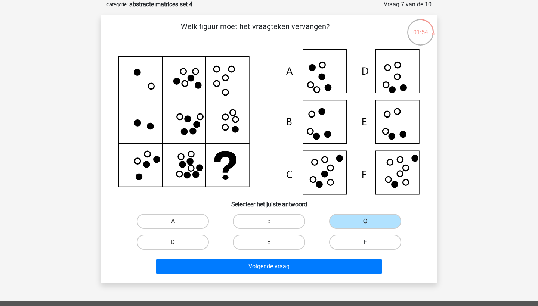
radio input "true"
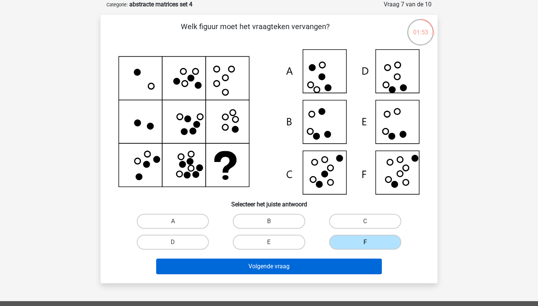
click at [344, 262] on button "Volgende vraag" at bounding box center [269, 267] width 226 height 16
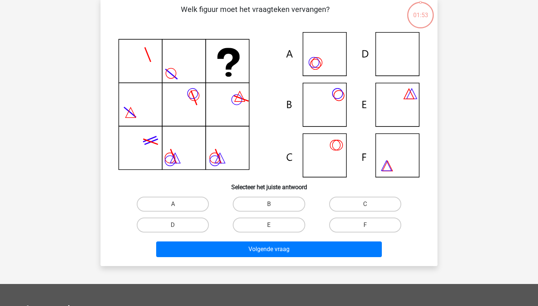
scroll to position [56, 0]
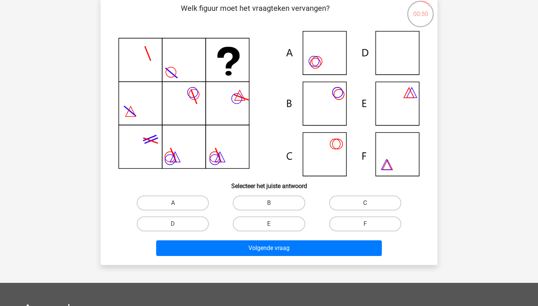
click at [380, 203] on label "C" at bounding box center [365, 203] width 72 height 15
click at [370, 203] on input "C" at bounding box center [367, 205] width 5 height 5
radio input "true"
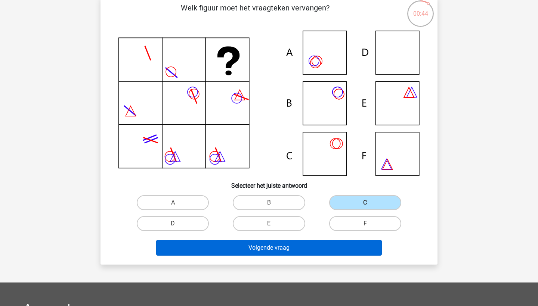
click at [286, 244] on button "Volgende vraag" at bounding box center [269, 248] width 226 height 16
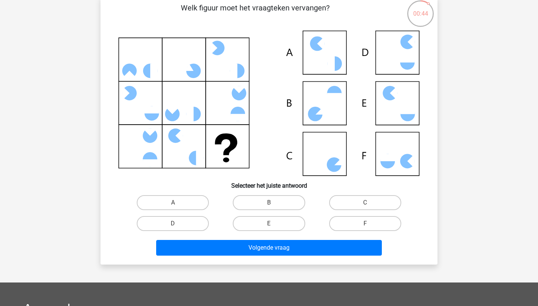
scroll to position [37, 0]
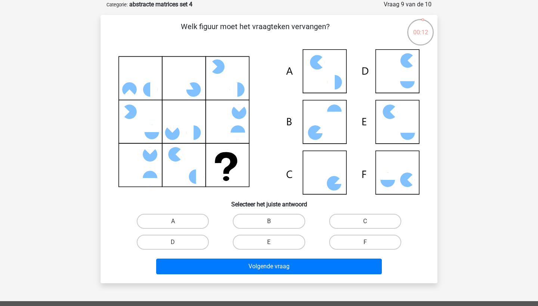
click at [174, 243] on input "D" at bounding box center [175, 244] width 5 height 5
radio input "true"
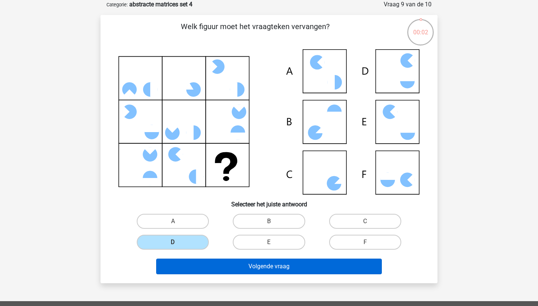
click at [216, 265] on button "Volgende vraag" at bounding box center [269, 267] width 226 height 16
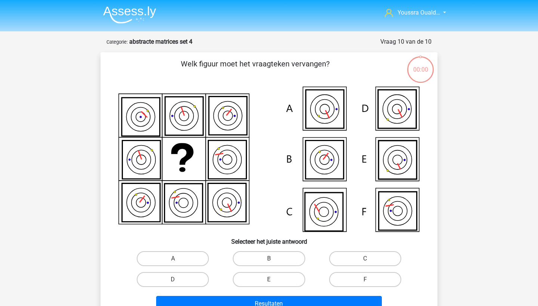
scroll to position [37, 0]
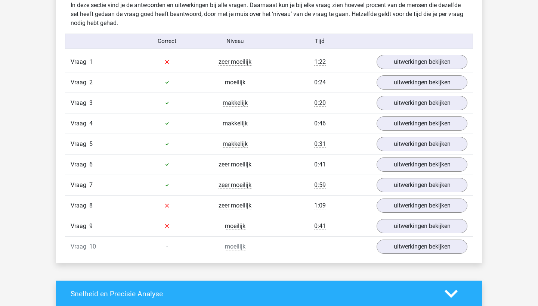
scroll to position [445, 0]
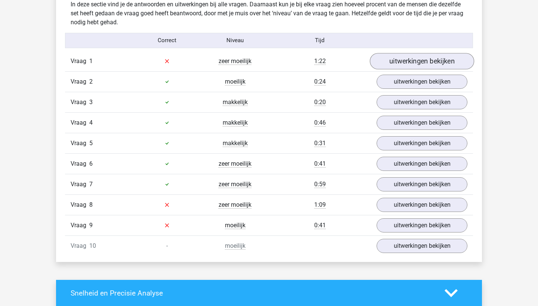
click at [397, 58] on link "uitwerkingen bekijken" at bounding box center [422, 61] width 104 height 16
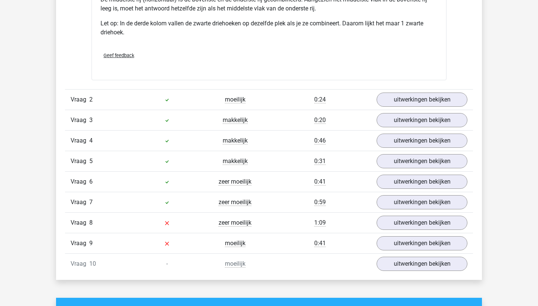
scroll to position [781, 0]
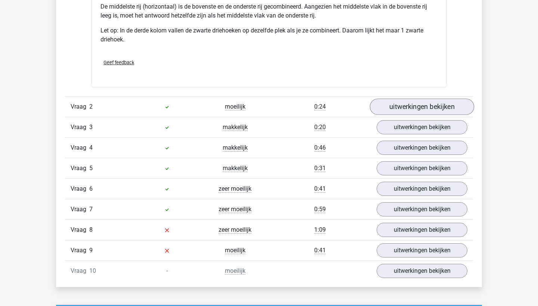
click at [387, 104] on link "uitwerkingen bekijken" at bounding box center [422, 107] width 104 height 16
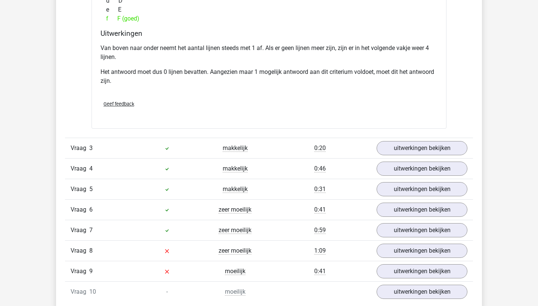
scroll to position [1153, 0]
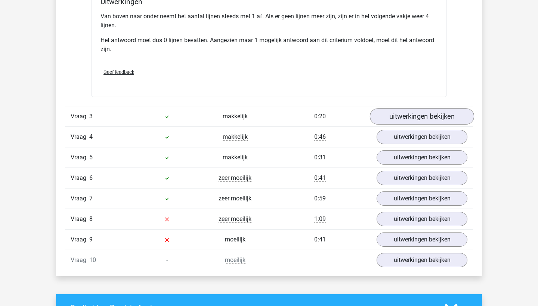
click at [391, 112] on link "uitwerkingen bekijken" at bounding box center [422, 116] width 104 height 16
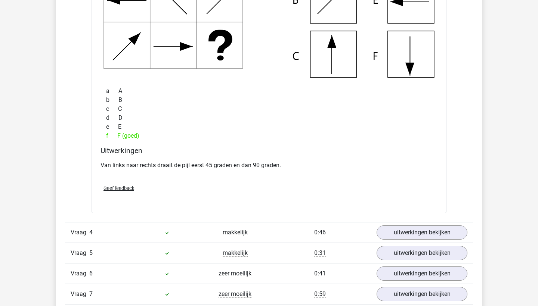
scroll to position [1473, 0]
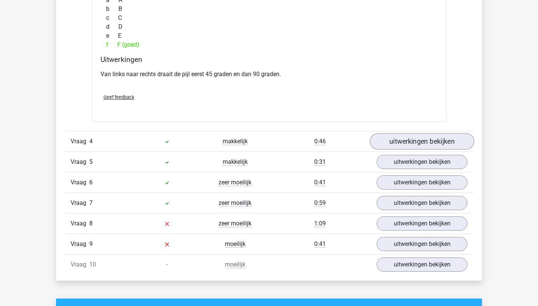
click at [397, 144] on link "uitwerkingen bekijken" at bounding box center [422, 141] width 104 height 16
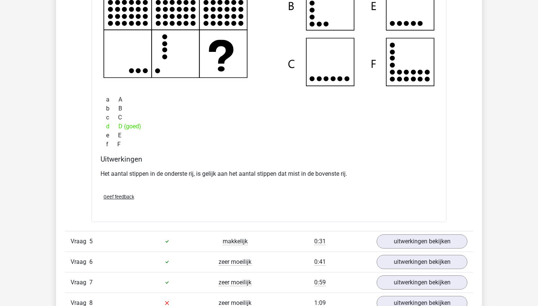
scroll to position [1730, 0]
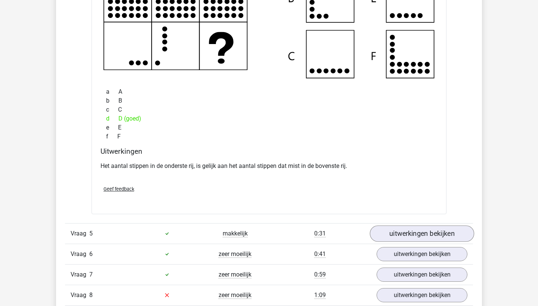
click at [406, 229] on link "uitwerkingen bekijken" at bounding box center [422, 234] width 104 height 16
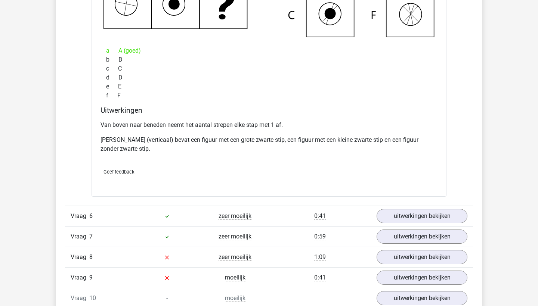
scroll to position [2129, 0]
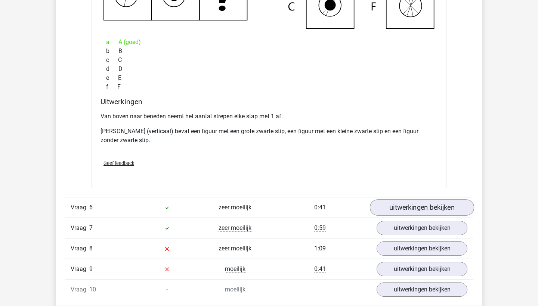
click at [396, 208] on link "uitwerkingen bekijken" at bounding box center [422, 207] width 104 height 16
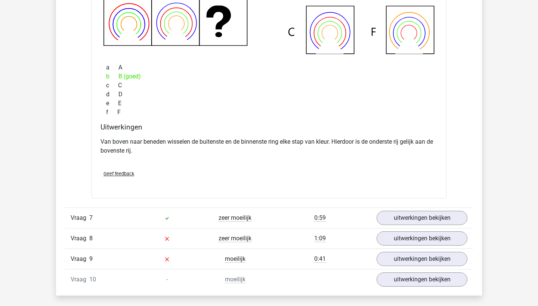
scroll to position [2477, 0]
click at [395, 217] on link "uitwerkingen bekijken" at bounding box center [422, 218] width 104 height 16
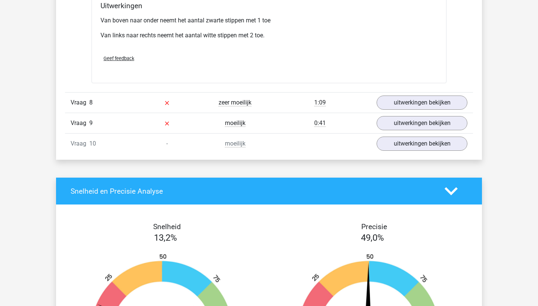
scroll to position [2949, 0]
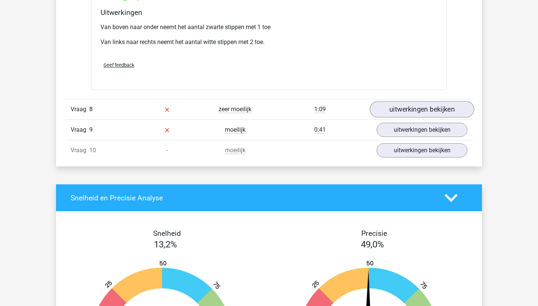
click at [398, 114] on link "uitwerkingen bekijken" at bounding box center [422, 110] width 104 height 16
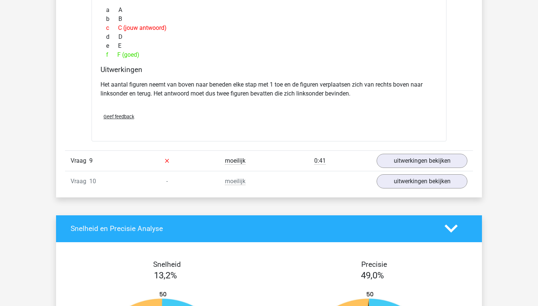
scroll to position [3273, 0]
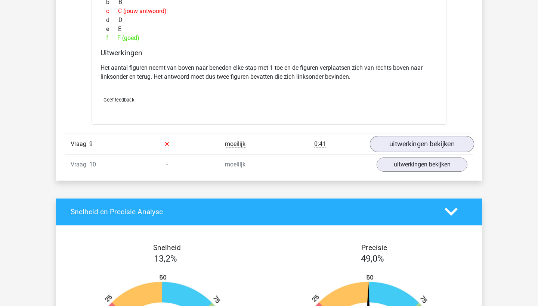
click at [391, 144] on link "uitwerkingen bekijken" at bounding box center [422, 144] width 104 height 16
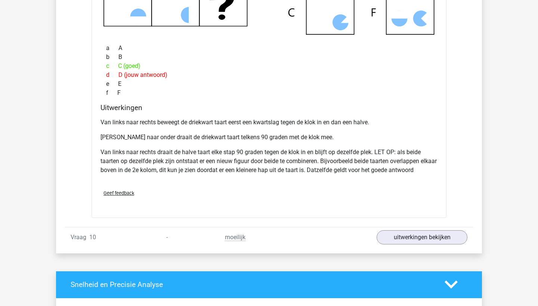
scroll to position [3582, 0]
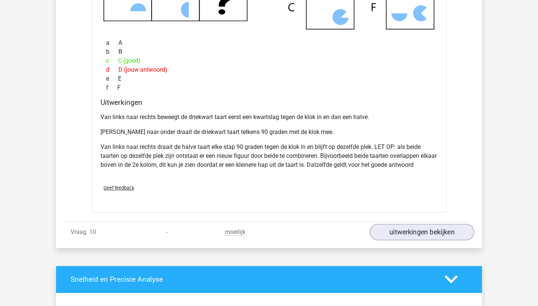
click at [399, 235] on link "uitwerkingen bekijken" at bounding box center [422, 232] width 104 height 16
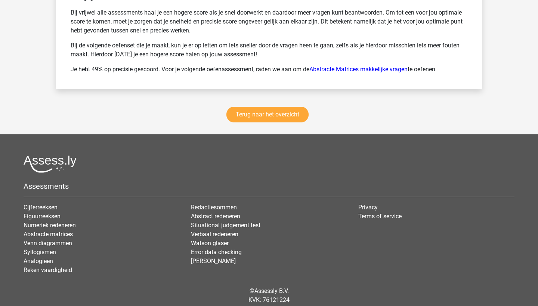
scroll to position [4528, 0]
click at [251, 117] on link "Terug naar het overzicht" at bounding box center [267, 115] width 82 height 16
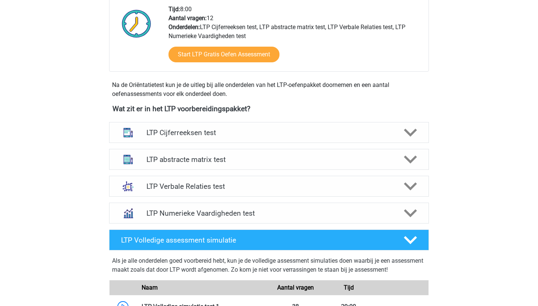
scroll to position [215, 0]
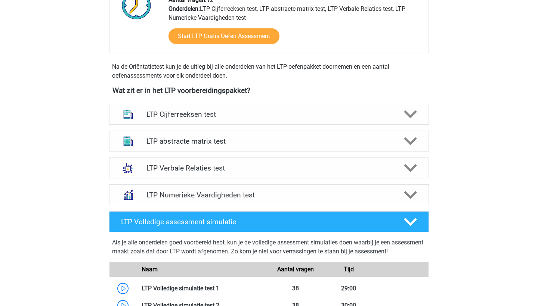
click at [224, 170] on h4 "LTP Verbale Relaties test" at bounding box center [268, 168] width 245 height 9
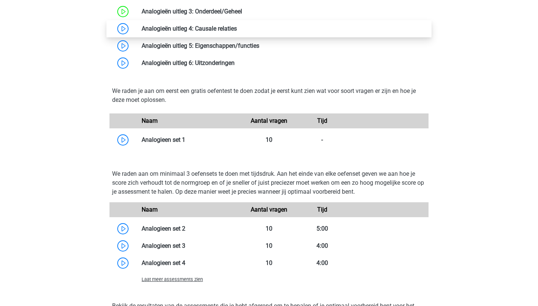
scroll to position [553, 0]
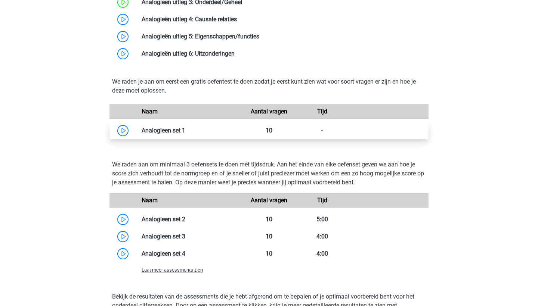
click at [185, 133] on link at bounding box center [185, 130] width 0 height 7
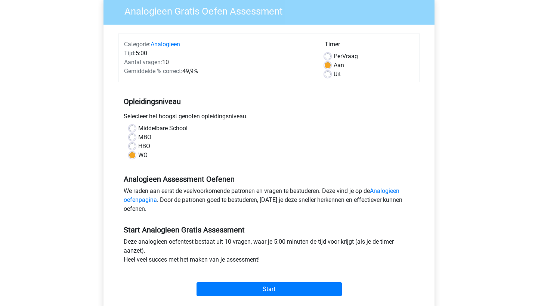
scroll to position [65, 0]
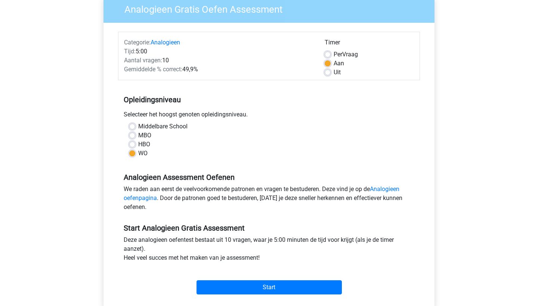
click at [333, 74] on label "Uit" at bounding box center [336, 72] width 7 height 9
click at [328, 74] on input "Uit" at bounding box center [327, 71] width 6 height 7
radio input "true"
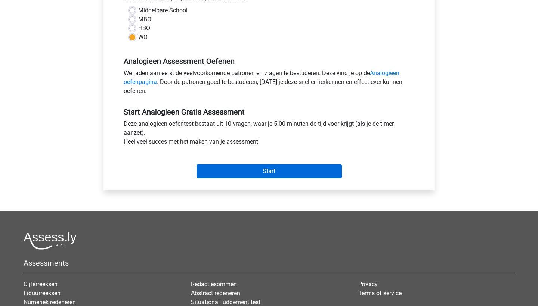
click at [239, 171] on input "Start" at bounding box center [268, 171] width 145 height 14
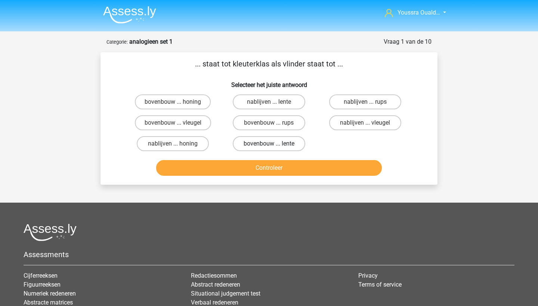
click at [248, 143] on label "bovenbouw ... lente" at bounding box center [269, 143] width 72 height 15
click at [269, 144] on input "bovenbouw ... lente" at bounding box center [271, 146] width 5 height 5
radio input "true"
click at [248, 170] on button "Controleer" at bounding box center [269, 168] width 226 height 16
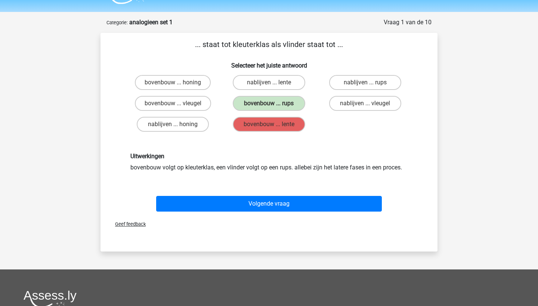
scroll to position [20, 0]
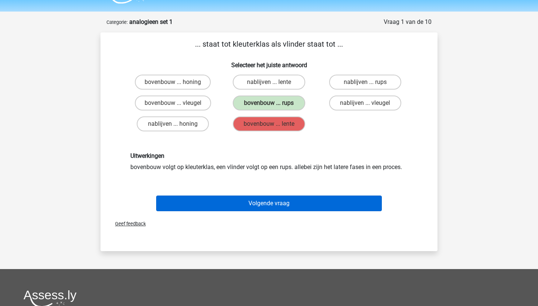
click at [280, 203] on button "Volgende vraag" at bounding box center [269, 204] width 226 height 16
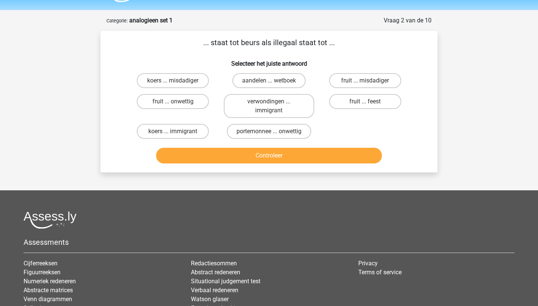
scroll to position [19, 0]
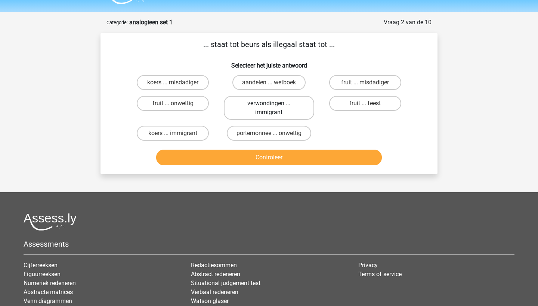
click at [247, 115] on label "verwondingen ... immigrant" at bounding box center [269, 108] width 90 height 24
click at [269, 108] on input "verwondingen ... immigrant" at bounding box center [271, 105] width 5 height 5
radio input "true"
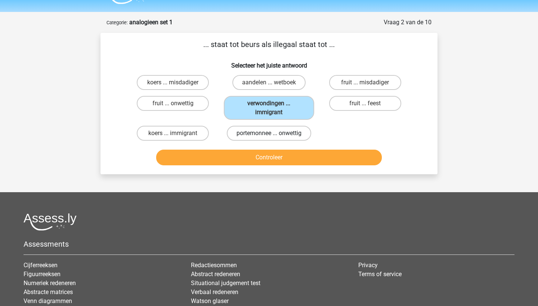
click at [253, 136] on label "portemonnee ... onwettig" at bounding box center [269, 133] width 84 height 15
click at [269, 136] on input "portemonnee ... onwettig" at bounding box center [271, 135] width 5 height 5
radio input "true"
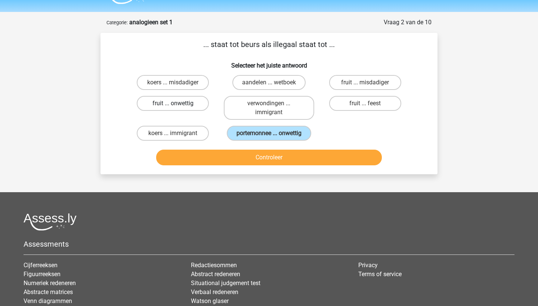
click at [193, 108] on label "fruit ... onwettig" at bounding box center [173, 103] width 72 height 15
click at [178, 108] on input "fruit ... onwettig" at bounding box center [175, 105] width 5 height 5
radio input "true"
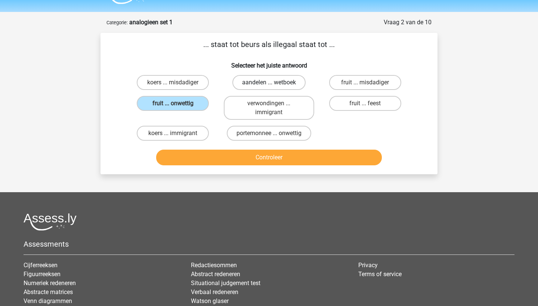
click at [259, 81] on label "aandelen ... wetboek" at bounding box center [268, 82] width 73 height 15
click at [269, 83] on input "aandelen ... wetboek" at bounding box center [271, 85] width 5 height 5
radio input "true"
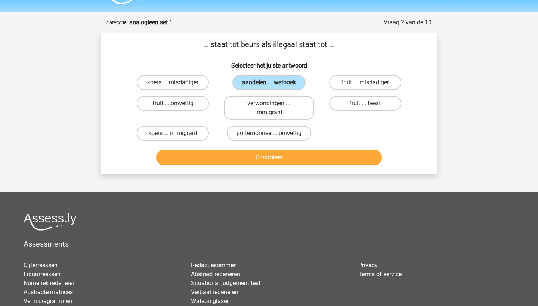
click at [289, 158] on button "Controleer" at bounding box center [269, 158] width 226 height 16
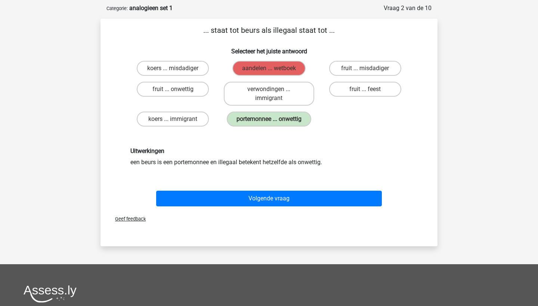
scroll to position [34, 0]
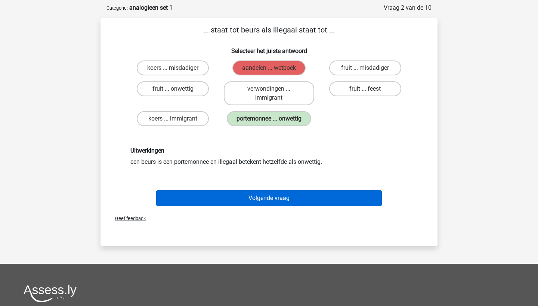
click at [274, 201] on button "Volgende vraag" at bounding box center [269, 198] width 226 height 16
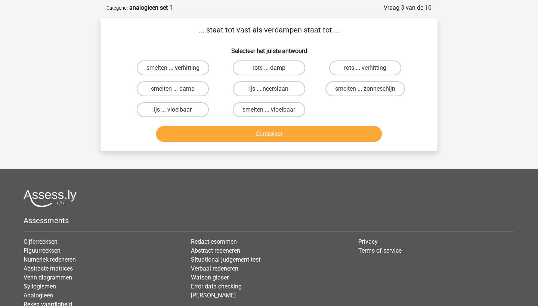
scroll to position [37, 0]
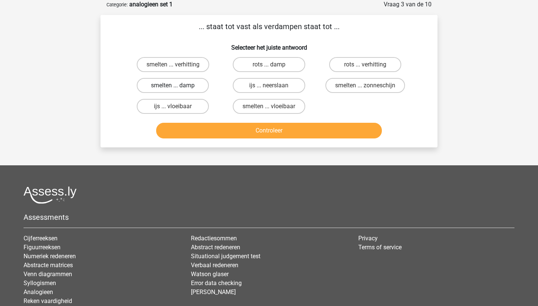
click at [182, 85] on label "smelten ... damp" at bounding box center [173, 85] width 72 height 15
click at [178, 86] on input "smelten ... damp" at bounding box center [175, 88] width 5 height 5
radio input "true"
click at [228, 129] on button "Controleer" at bounding box center [269, 131] width 226 height 16
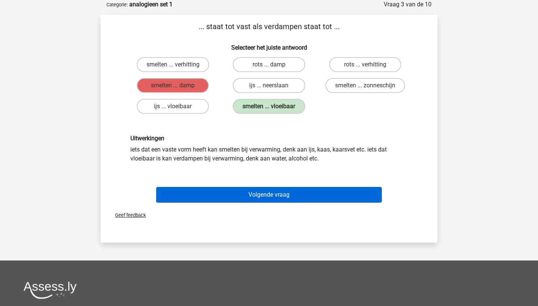
click at [237, 193] on button "Volgende vraag" at bounding box center [269, 195] width 226 height 16
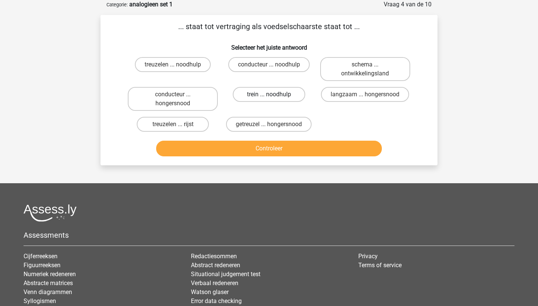
click at [286, 96] on label "trein ... noodhulp" at bounding box center [269, 94] width 72 height 15
click at [274, 96] on input "trein ... noodhulp" at bounding box center [271, 96] width 5 height 5
radio input "true"
click at [279, 156] on button "Controleer" at bounding box center [269, 149] width 226 height 16
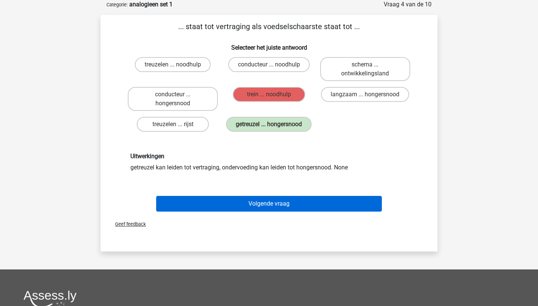
click at [272, 208] on button "Volgende vraag" at bounding box center [269, 204] width 226 height 16
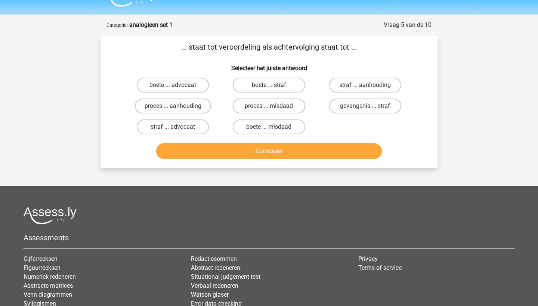
scroll to position [16, 0]
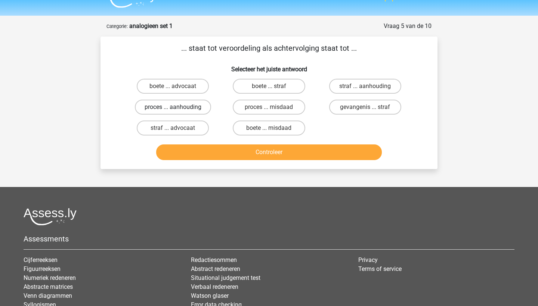
click at [160, 108] on label "proces ... aanhouding" at bounding box center [173, 107] width 76 height 15
click at [173, 108] on input "proces ... aanhouding" at bounding box center [175, 109] width 5 height 5
radio input "true"
click at [206, 159] on button "Controleer" at bounding box center [269, 152] width 226 height 16
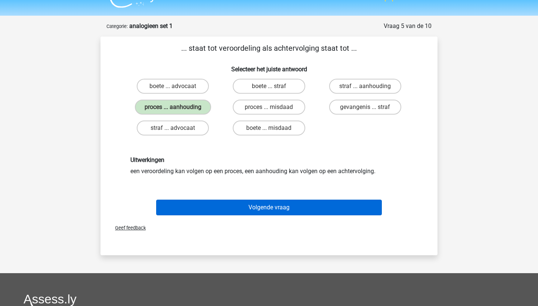
click at [218, 211] on button "Volgende vraag" at bounding box center [269, 208] width 226 height 16
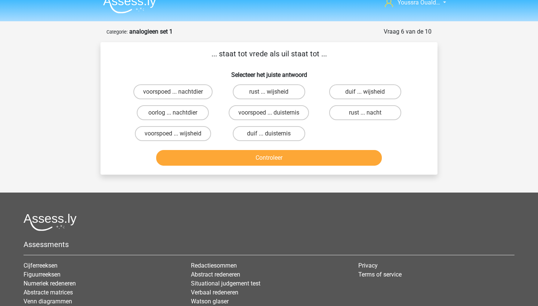
scroll to position [9, 0]
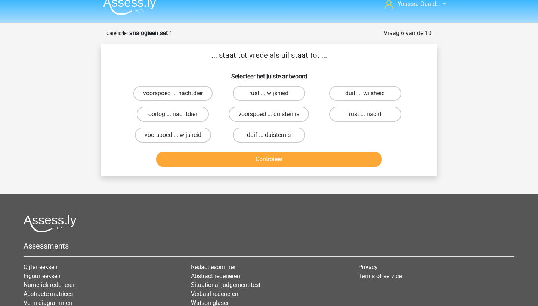
click at [253, 137] on label "duif ... duisternis" at bounding box center [269, 135] width 72 height 15
click at [269, 137] on input "duif ... duisternis" at bounding box center [271, 137] width 5 height 5
radio input "true"
click at [259, 159] on button "Controleer" at bounding box center [269, 160] width 226 height 16
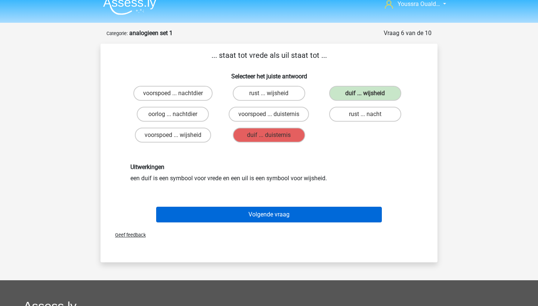
click at [265, 218] on button "Volgende vraag" at bounding box center [269, 215] width 226 height 16
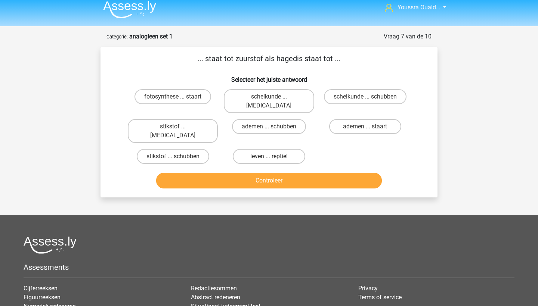
scroll to position [6, 0]
click at [240, 119] on label "ademen ... schubben" at bounding box center [269, 126] width 74 height 15
click at [269, 126] on input "ademen ... schubben" at bounding box center [271, 128] width 5 height 5
radio input "true"
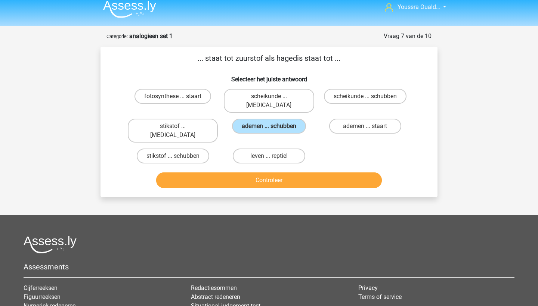
click at [270, 172] on button "Controleer" at bounding box center [269, 180] width 226 height 16
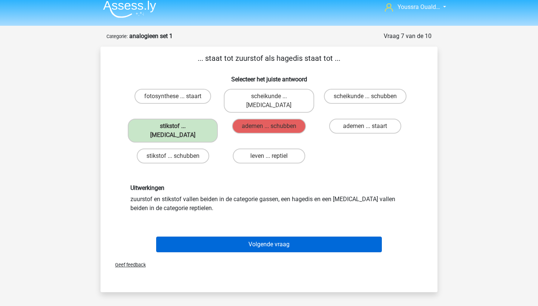
click at [272, 237] on button "Volgende vraag" at bounding box center [269, 245] width 226 height 16
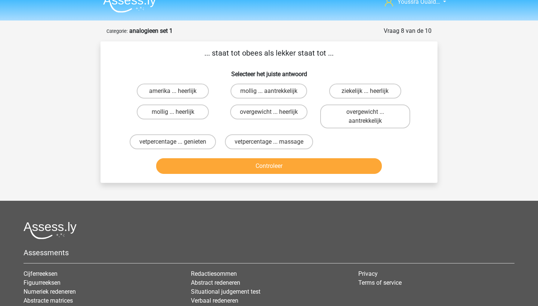
scroll to position [7, 0]
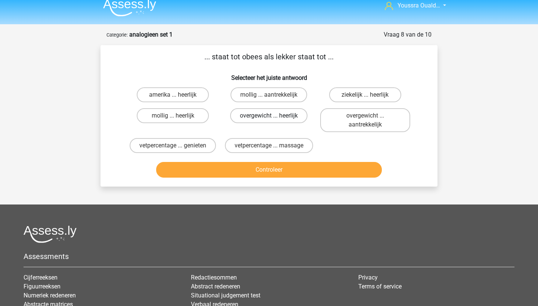
click at [293, 118] on label "overgewicht ... heerlijk" at bounding box center [268, 115] width 77 height 15
click at [274, 118] on input "overgewicht ... heerlijk" at bounding box center [271, 118] width 5 height 5
radio input "true"
click at [313, 172] on button "Controleer" at bounding box center [269, 170] width 226 height 16
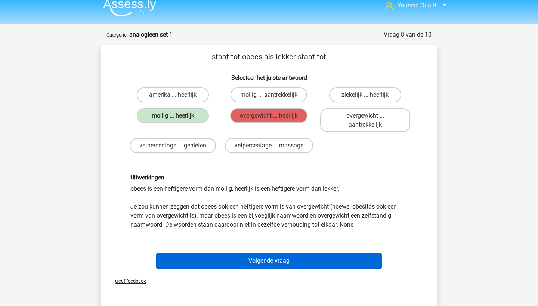
click at [272, 261] on button "Volgende vraag" at bounding box center [269, 261] width 226 height 16
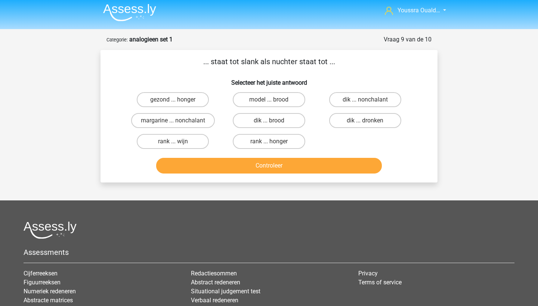
scroll to position [1, 0]
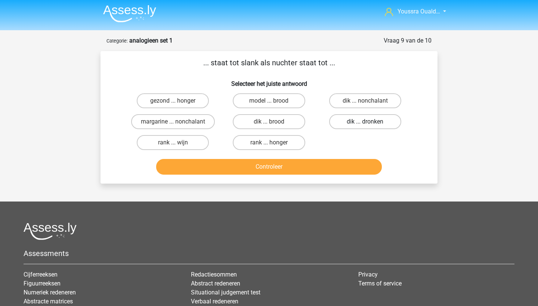
click at [347, 125] on label "dik ... dronken" at bounding box center [365, 121] width 72 height 15
click at [365, 125] on input "dik ... dronken" at bounding box center [367, 124] width 5 height 5
radio input "true"
click at [300, 169] on button "Controleer" at bounding box center [269, 167] width 226 height 16
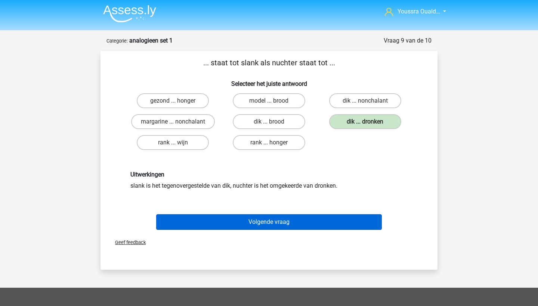
click at [281, 219] on button "Volgende vraag" at bounding box center [269, 222] width 226 height 16
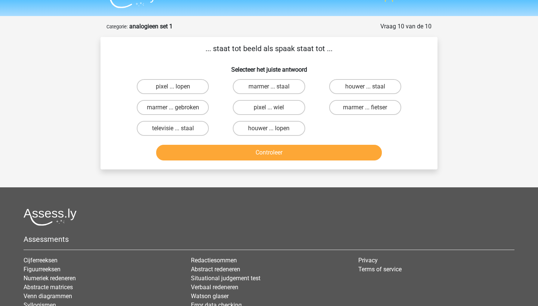
scroll to position [15, 0]
click at [253, 110] on label "pixel ... wiel" at bounding box center [269, 107] width 72 height 15
click at [269, 110] on input "pixel ... wiel" at bounding box center [271, 110] width 5 height 5
radio input "true"
click at [263, 148] on button "Controleer" at bounding box center [269, 153] width 226 height 16
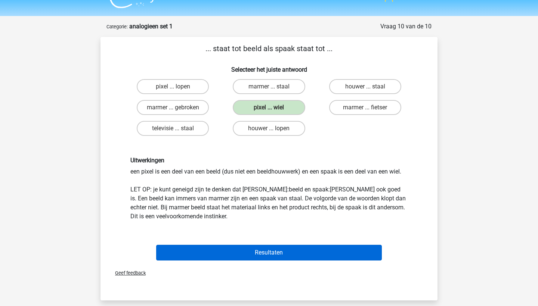
click at [255, 247] on button "Resultaten" at bounding box center [269, 253] width 226 height 16
click at [253, 257] on button "Resultaten" at bounding box center [269, 253] width 226 height 16
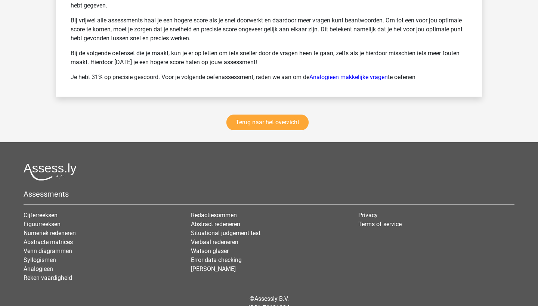
scroll to position [990, 0]
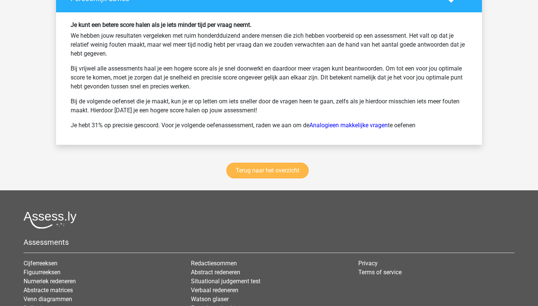
click at [248, 172] on link "Terug naar het overzicht" at bounding box center [267, 171] width 82 height 16
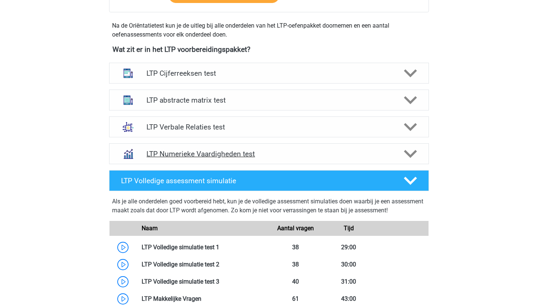
scroll to position [251, 0]
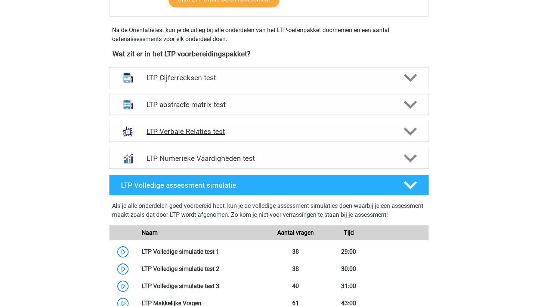
click at [200, 135] on h4 "LTP Verbale Relaties test" at bounding box center [268, 131] width 245 height 9
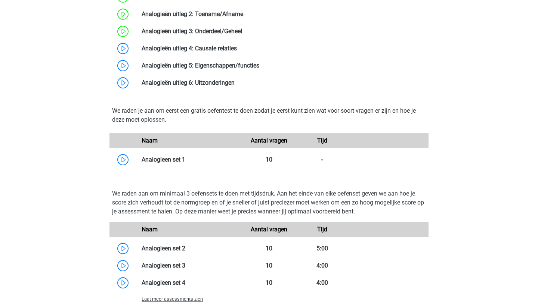
scroll to position [525, 0]
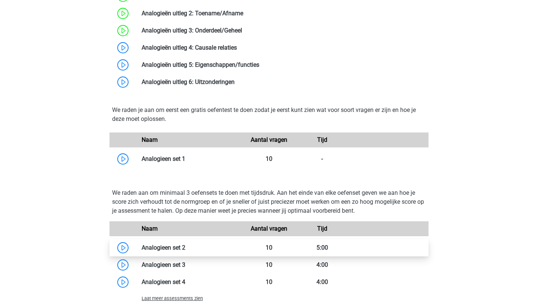
click at [185, 245] on link at bounding box center [185, 247] width 0 height 7
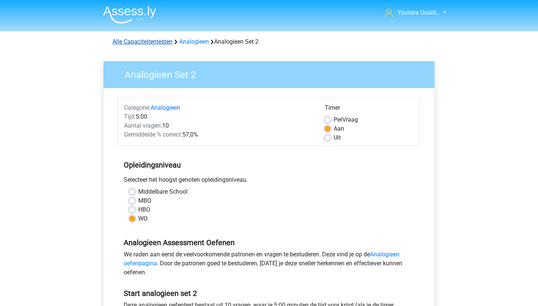
click at [148, 41] on link "Alle Capaciteitentesten" at bounding box center [142, 41] width 60 height 7
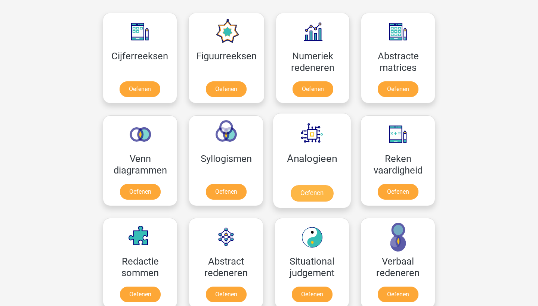
scroll to position [338, 0]
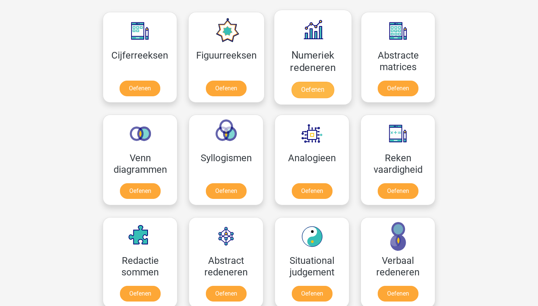
click at [303, 82] on link "Oefenen" at bounding box center [312, 90] width 43 height 16
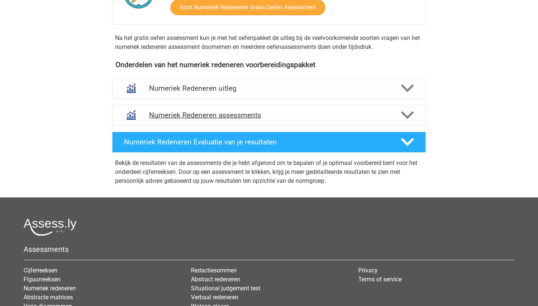
scroll to position [240, 0]
click at [261, 90] on h4 "Numeriek Redeneren uitleg" at bounding box center [269, 88] width 240 height 9
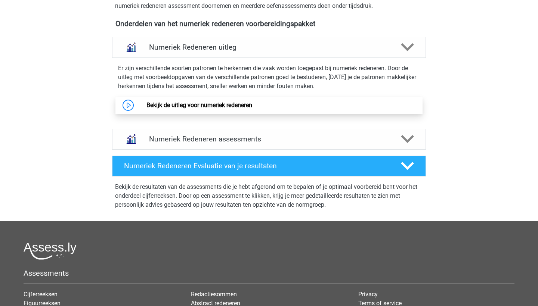
scroll to position [292, 0]
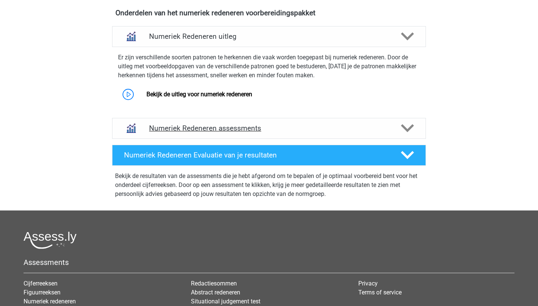
click at [273, 131] on h4 "Numeriek Redeneren assessments" at bounding box center [269, 128] width 240 height 9
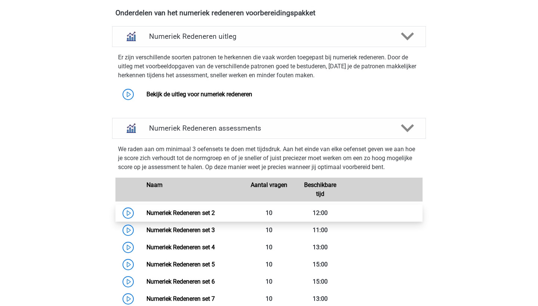
click at [146, 212] on link "Numeriek Redeneren set 2" at bounding box center [180, 212] width 68 height 7
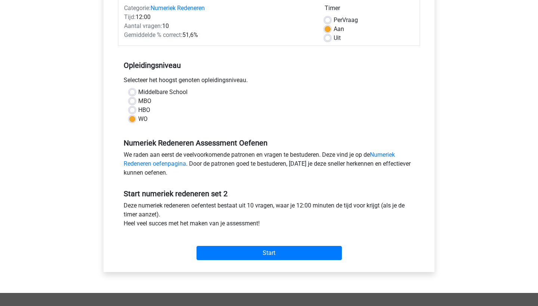
scroll to position [88, 0]
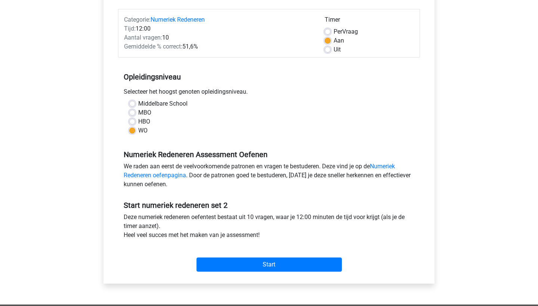
click at [333, 50] on label "Uit" at bounding box center [336, 49] width 7 height 9
click at [326, 50] on input "Uit" at bounding box center [327, 48] width 6 height 7
radio input "true"
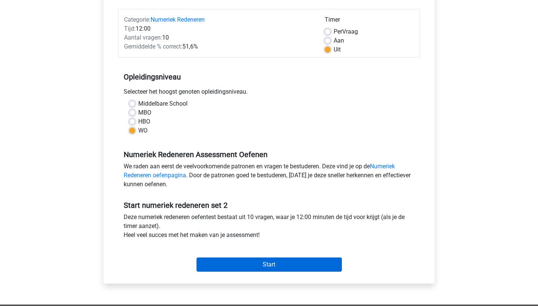
click at [307, 269] on input "Start" at bounding box center [268, 265] width 145 height 14
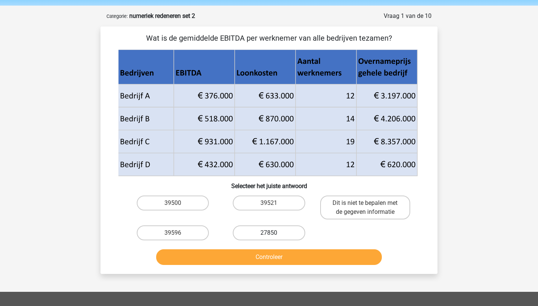
scroll to position [25, 0]
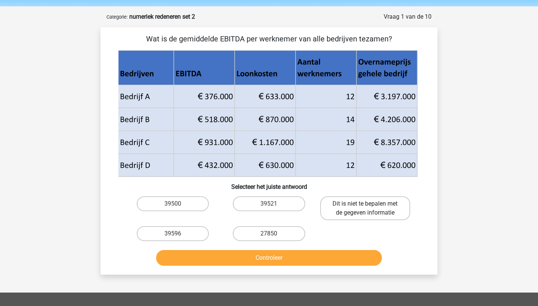
click at [338, 196] on label "Dit is niet te bepalen met de gegeven informatie" at bounding box center [365, 208] width 90 height 24
click at [365, 204] on input "Dit is niet te bepalen met de gegeven informatie" at bounding box center [367, 206] width 5 height 5
radio input "true"
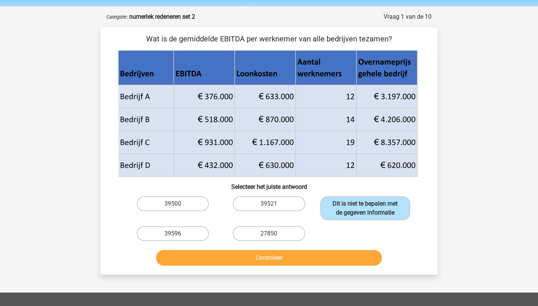
click at [322, 261] on button "Controleer" at bounding box center [269, 258] width 226 height 16
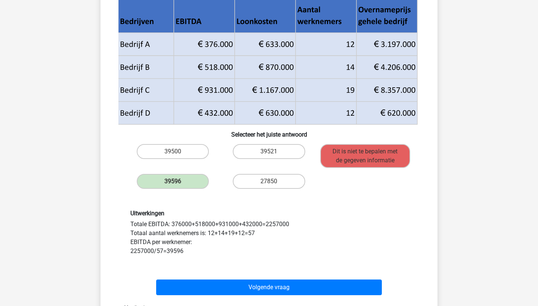
scroll to position [81, 0]
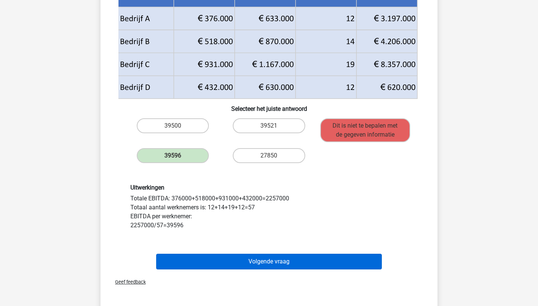
click at [301, 266] on button "Volgende vraag" at bounding box center [269, 262] width 226 height 16
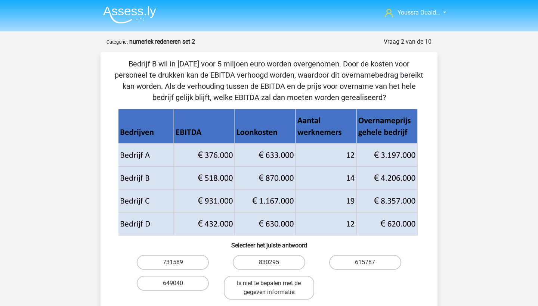
scroll to position [0, 0]
click at [126, 16] on img at bounding box center [129, 15] width 53 height 18
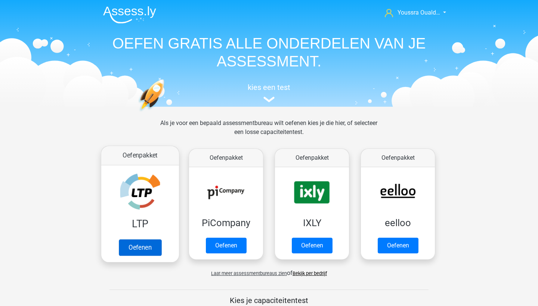
click at [150, 245] on link "Oefenen" at bounding box center [140, 247] width 43 height 16
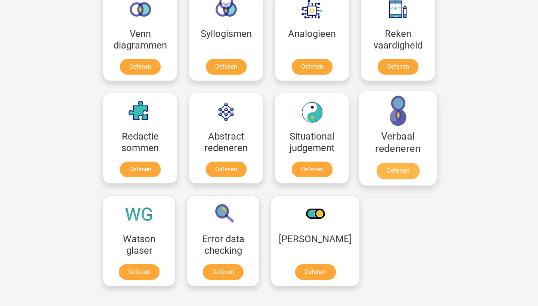
scroll to position [461, 0]
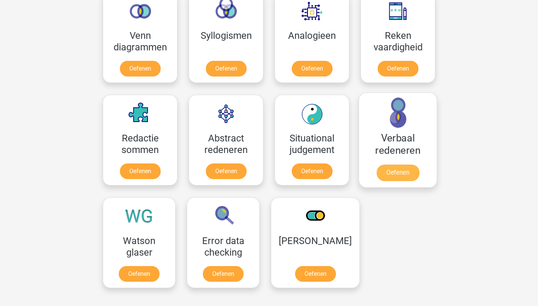
click at [388, 170] on link "Oefenen" at bounding box center [397, 173] width 43 height 16
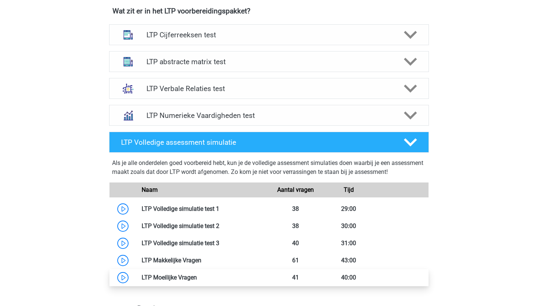
scroll to position [283, 0]
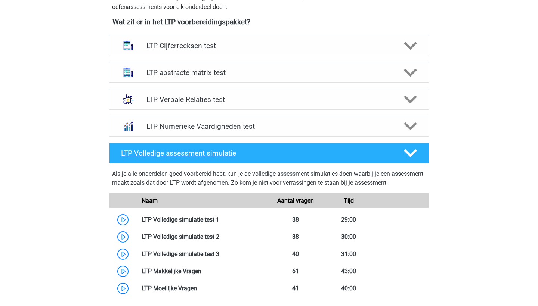
click at [152, 154] on h4 "LTP Volledige assessment simulatie" at bounding box center [256, 153] width 270 height 9
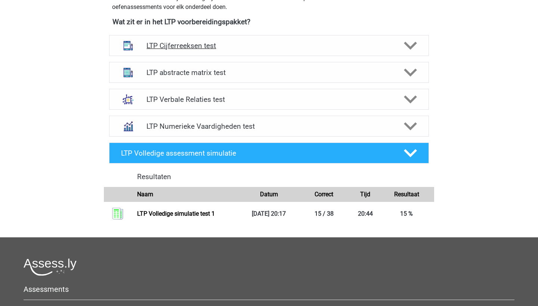
click at [265, 51] on div "LTP Cijferreeksen test" at bounding box center [269, 45] width 320 height 21
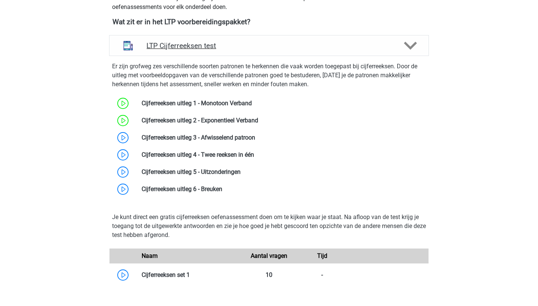
click at [265, 51] on div "LTP Cijferreeksen test" at bounding box center [269, 45] width 320 height 21
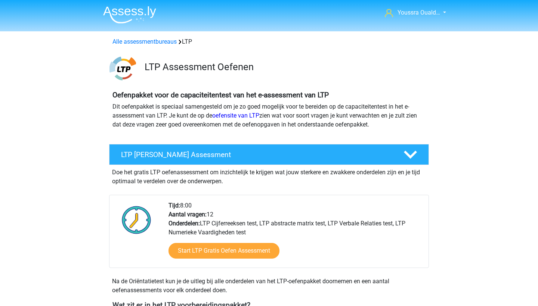
scroll to position [0, 0]
click at [293, 146] on div "LTP Gratis Oefen Assessment" at bounding box center [269, 154] width 320 height 21
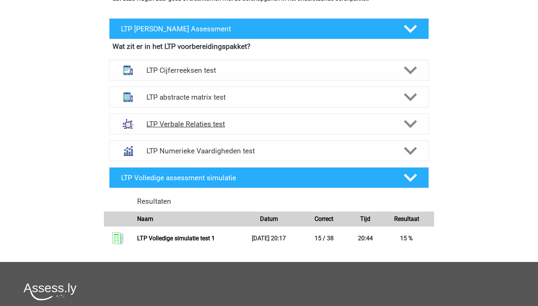
scroll to position [124, 0]
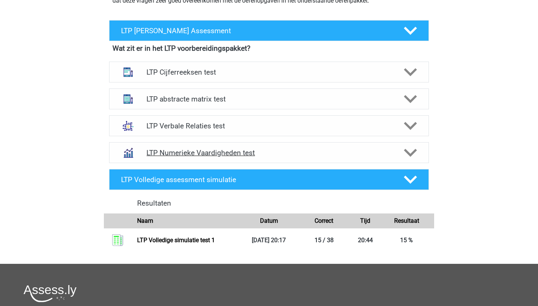
click at [261, 152] on h4 "LTP Numerieke Vaardigheden test" at bounding box center [268, 153] width 245 height 9
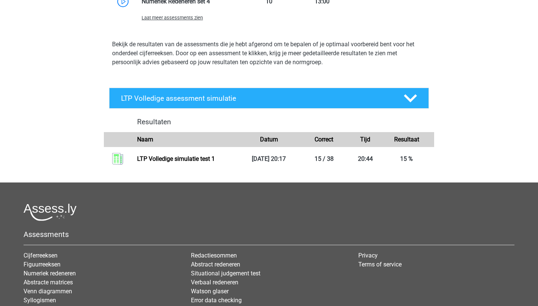
scroll to position [523, 0]
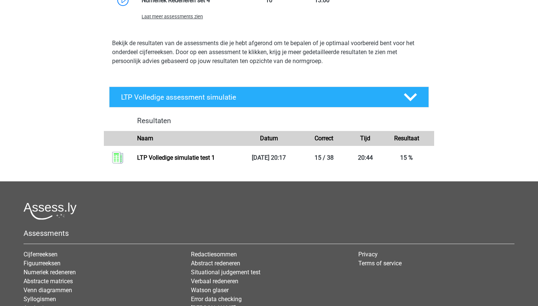
click at [164, 124] on h4 "Resultaten" at bounding box center [282, 120] width 291 height 9
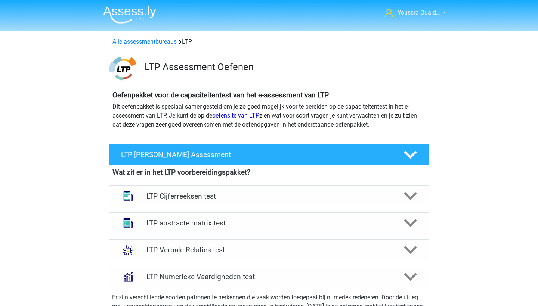
scroll to position [0, 0]
click at [233, 152] on h4 "LTP Gratis Oefen Assessment" at bounding box center [256, 154] width 270 height 9
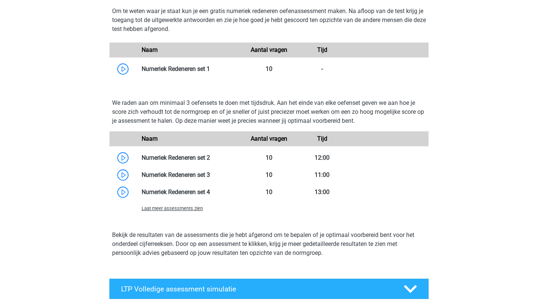
scroll to position [556, 0]
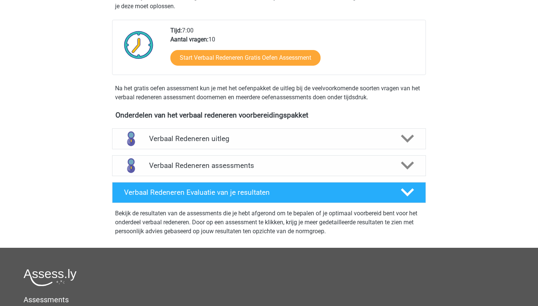
scroll to position [183, 0]
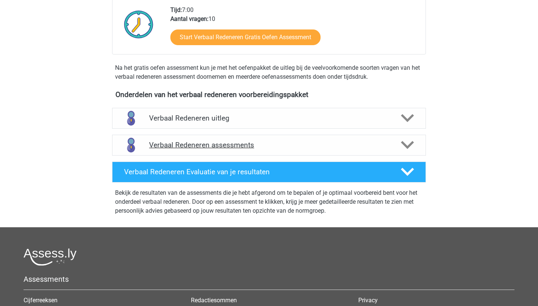
click at [279, 142] on h4 "Verbaal Redeneren assessments" at bounding box center [269, 145] width 240 height 9
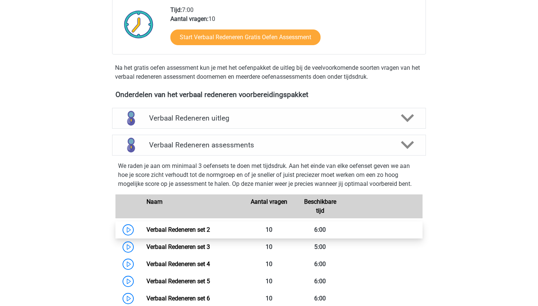
click at [146, 226] on link "Verbaal Redeneren set 2" at bounding box center [177, 229] width 63 height 7
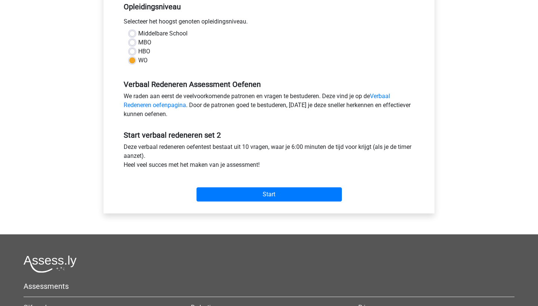
scroll to position [257, 0]
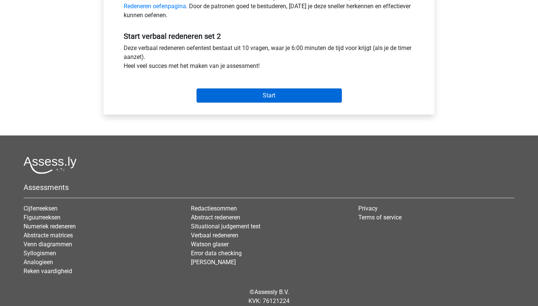
click at [240, 99] on input "Start" at bounding box center [268, 95] width 145 height 14
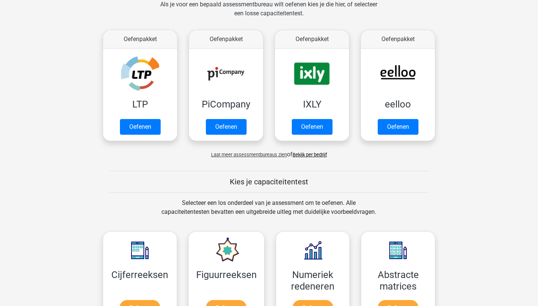
scroll to position [118, 0]
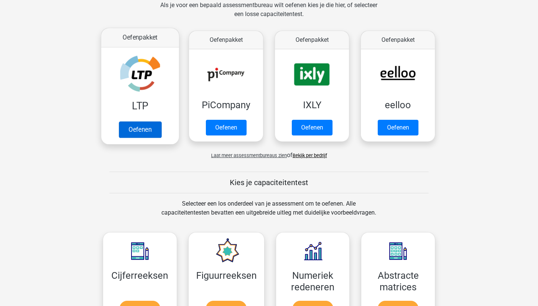
click at [131, 121] on link "Oefenen" at bounding box center [140, 129] width 43 height 16
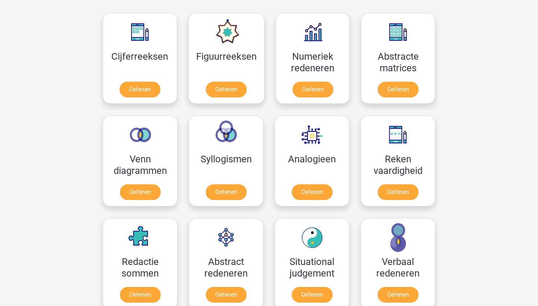
scroll to position [338, 0]
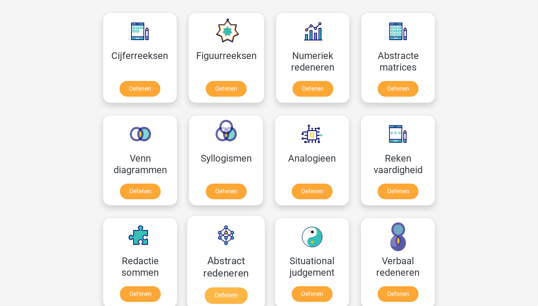
click at [223, 287] on link "Oefenen" at bounding box center [226, 295] width 43 height 16
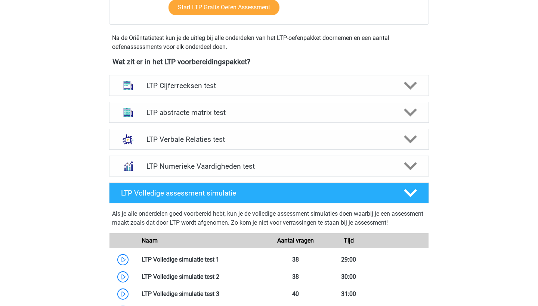
scroll to position [240, 0]
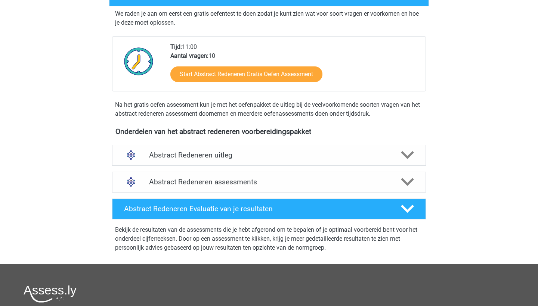
scroll to position [180, 0]
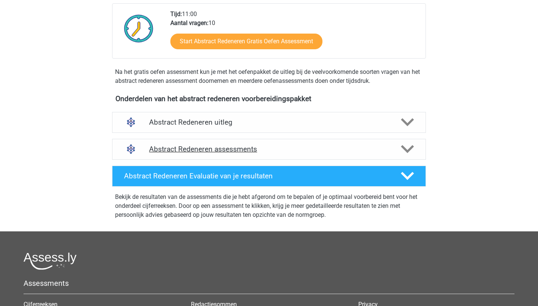
click at [305, 157] on div "Abstract Redeneren assessments" at bounding box center [269, 149] width 314 height 21
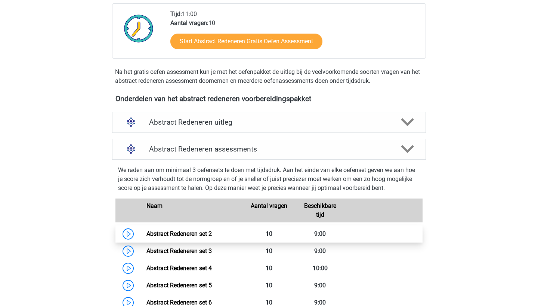
click at [146, 230] on link "Abstract Redeneren set 2" at bounding box center [178, 233] width 65 height 7
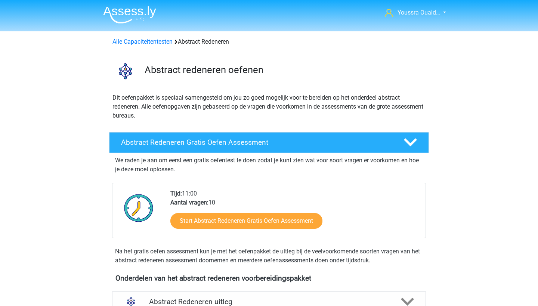
scroll to position [0, 0]
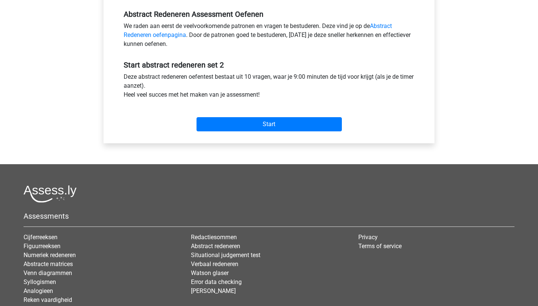
scroll to position [249, 0]
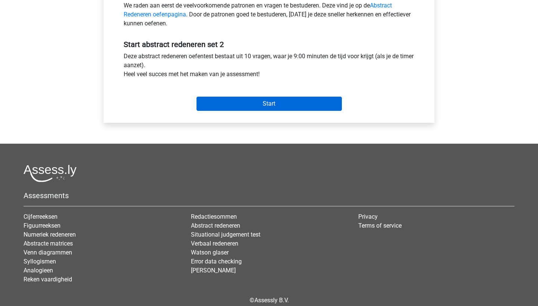
click at [207, 103] on input "Start" at bounding box center [268, 104] width 145 height 14
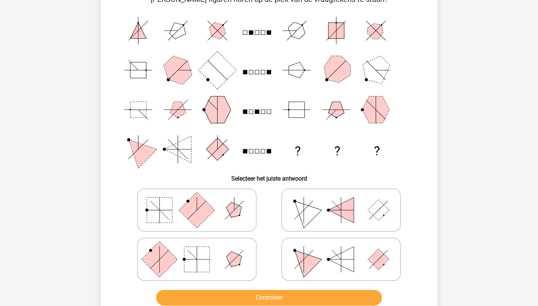
scroll to position [75, 0]
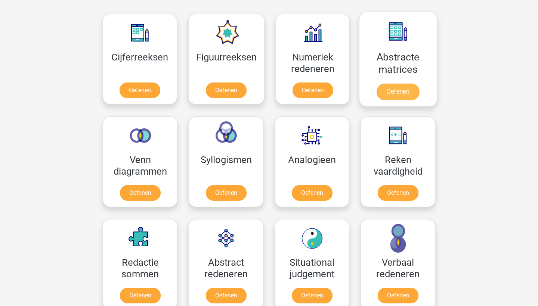
scroll to position [344, 0]
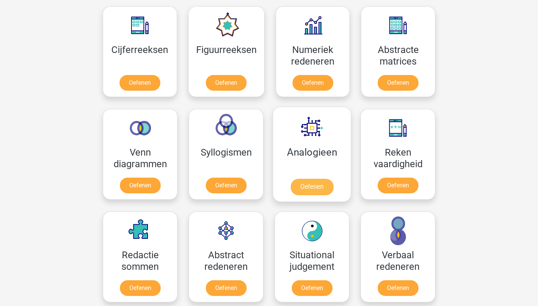
click at [307, 179] on link "Oefenen" at bounding box center [311, 187] width 43 height 16
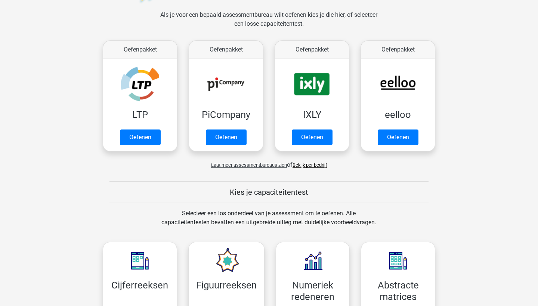
scroll to position [106, 0]
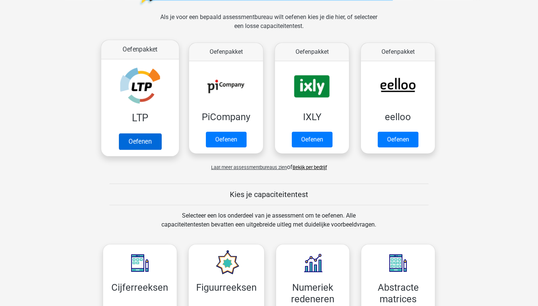
click at [134, 133] on link "Oefenen" at bounding box center [140, 141] width 43 height 16
click at [136, 133] on link "Oefenen" at bounding box center [140, 141] width 43 height 16
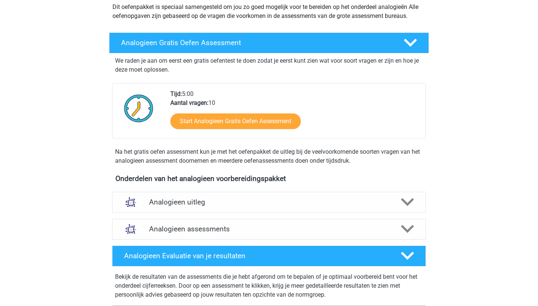
scroll to position [102, 0]
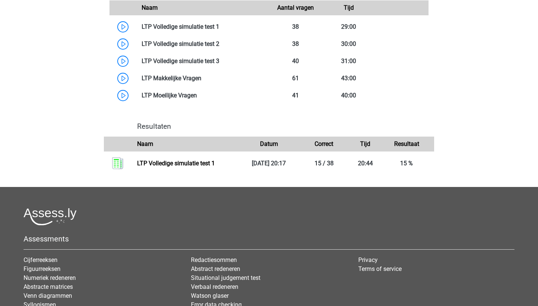
scroll to position [498, 0]
